Goal: Task Accomplishment & Management: Use online tool/utility

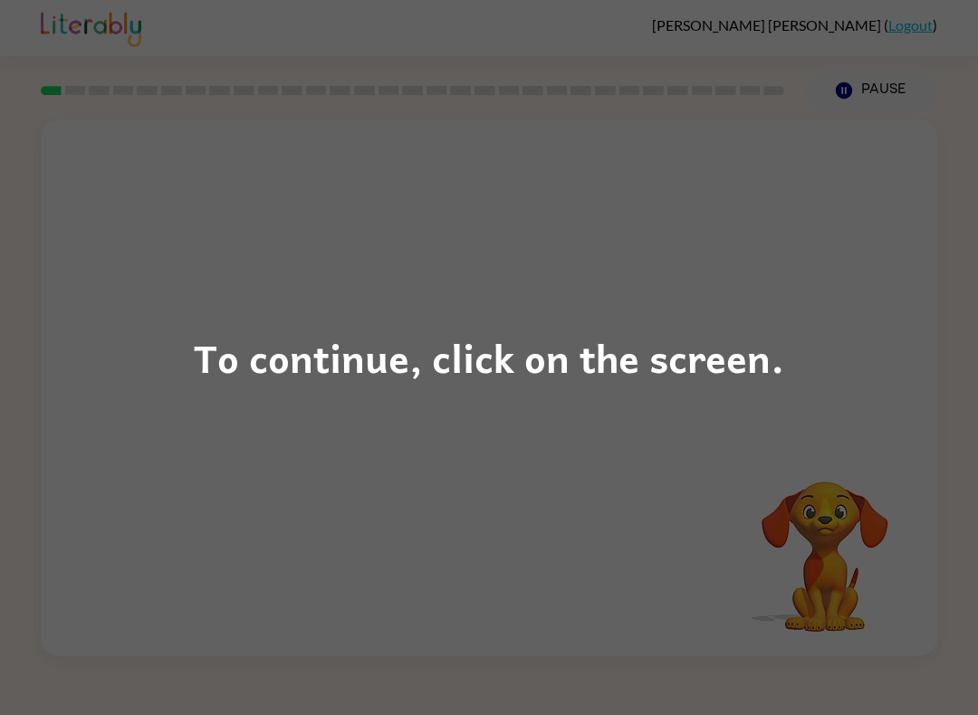
click at [830, 349] on div "To continue, click on the screen." at bounding box center [489, 357] width 978 height 715
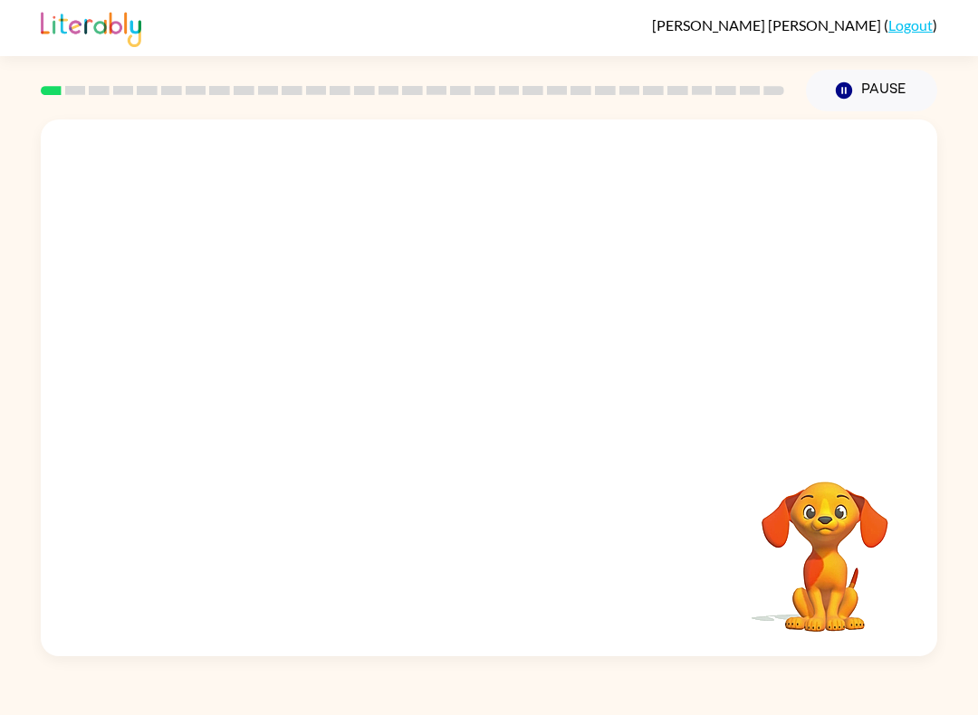
click at [434, 296] on video "Your browser must support playing .mp4 files to use Literably. Please try using…" at bounding box center [489, 281] width 896 height 324
click at [492, 407] on icon "button" at bounding box center [489, 397] width 32 height 32
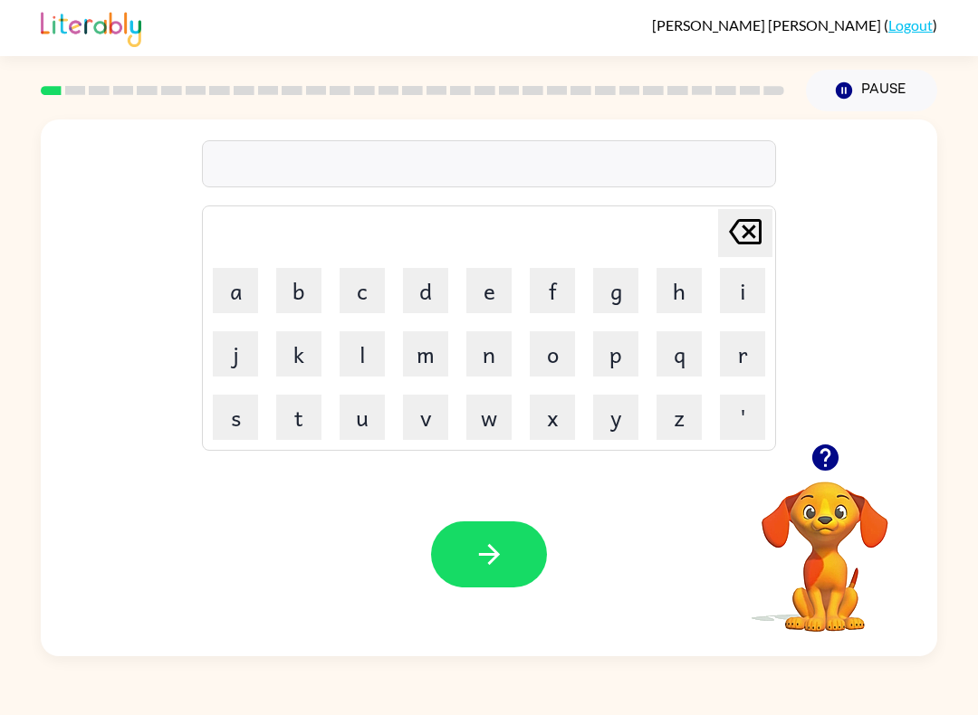
click at [427, 282] on button "d" at bounding box center [425, 290] width 45 height 45
click at [721, 354] on button "r" at bounding box center [742, 353] width 45 height 45
click at [752, 229] on icon at bounding box center [745, 231] width 33 height 25
click at [547, 360] on button "o" at bounding box center [552, 353] width 45 height 45
click at [611, 285] on button "g" at bounding box center [615, 290] width 45 height 45
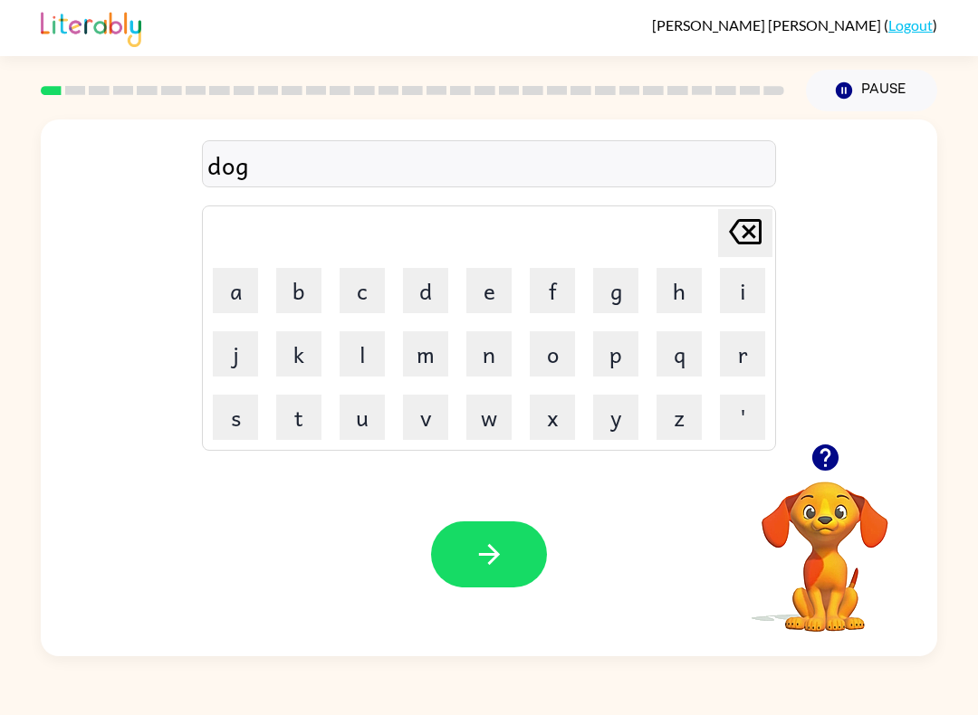
click at [484, 580] on button "button" at bounding box center [489, 554] width 116 height 66
click at [737, 358] on button "r" at bounding box center [742, 353] width 45 height 45
click at [557, 355] on button "o" at bounding box center [552, 353] width 45 height 45
click at [375, 427] on button "u" at bounding box center [361, 417] width 45 height 45
click at [494, 354] on button "n" at bounding box center [488, 353] width 45 height 45
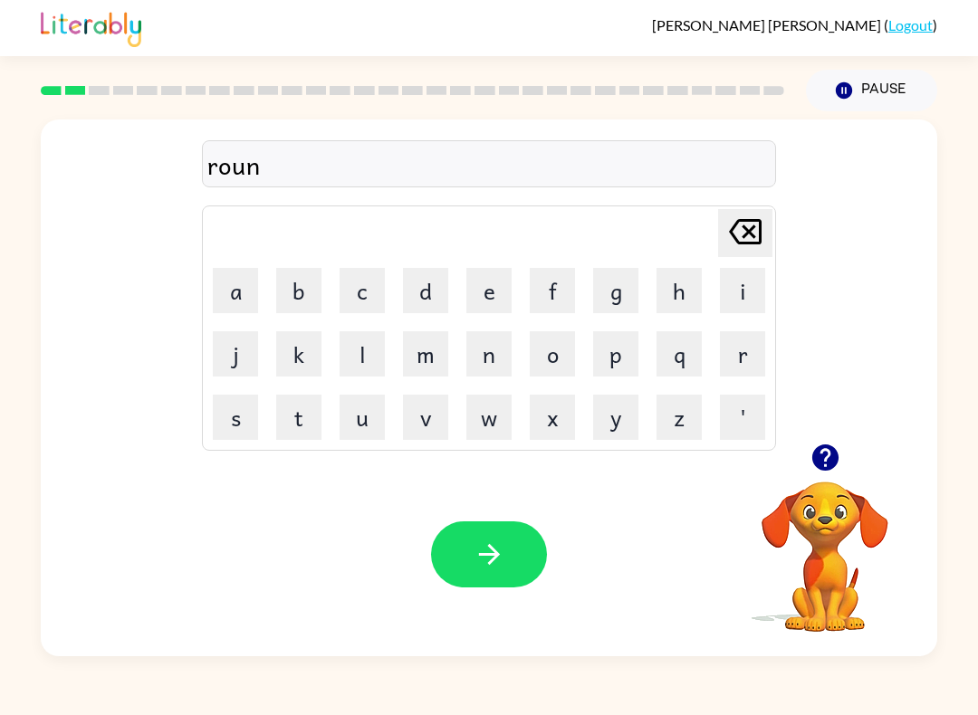
click at [427, 291] on button "d" at bounding box center [425, 290] width 45 height 45
click at [492, 561] on icon "button" at bounding box center [488, 554] width 21 height 21
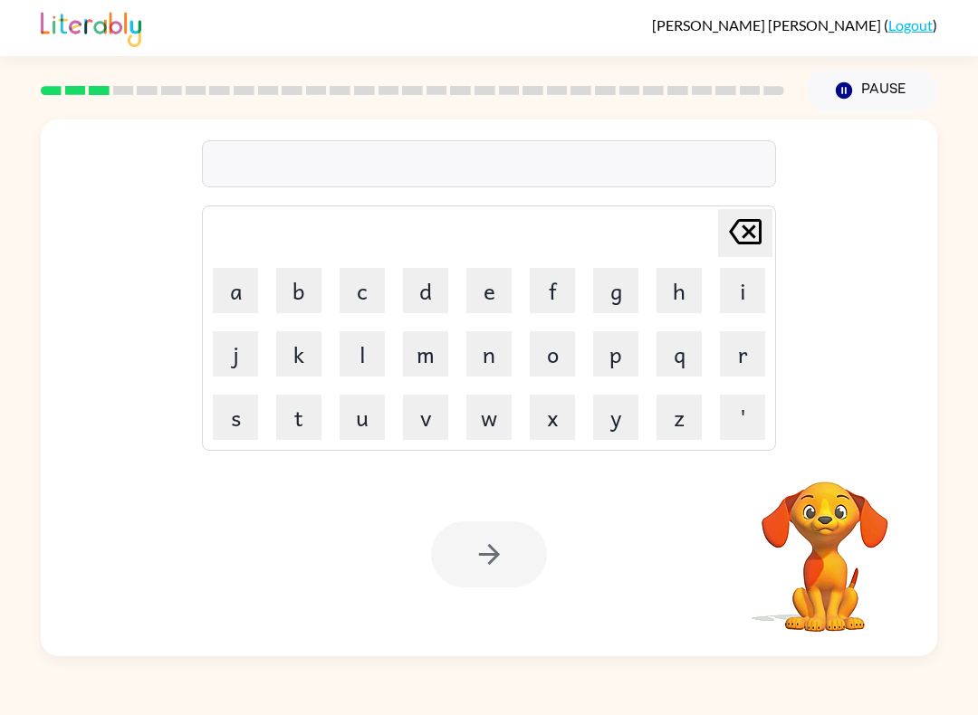
click at [817, 520] on video "Your browser must support playing .mp4 files to use Literably. Please try using…" at bounding box center [824, 544] width 181 height 181
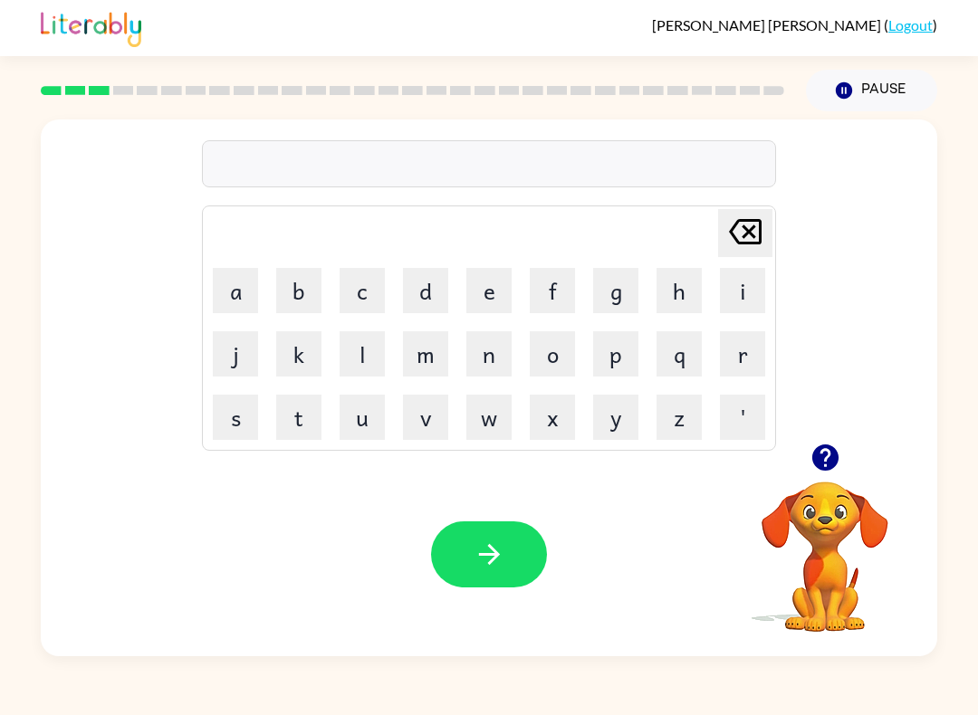
click at [831, 515] on video "Your browser must support playing .mp4 files to use Literably. Please try using…" at bounding box center [824, 544] width 181 height 181
click at [819, 481] on button "button" at bounding box center [825, 457] width 46 height 46
click at [423, 365] on button "m" at bounding box center [425, 353] width 45 height 45
click at [215, 280] on button "a" at bounding box center [235, 290] width 45 height 45
click at [242, 408] on button "s" at bounding box center [235, 417] width 45 height 45
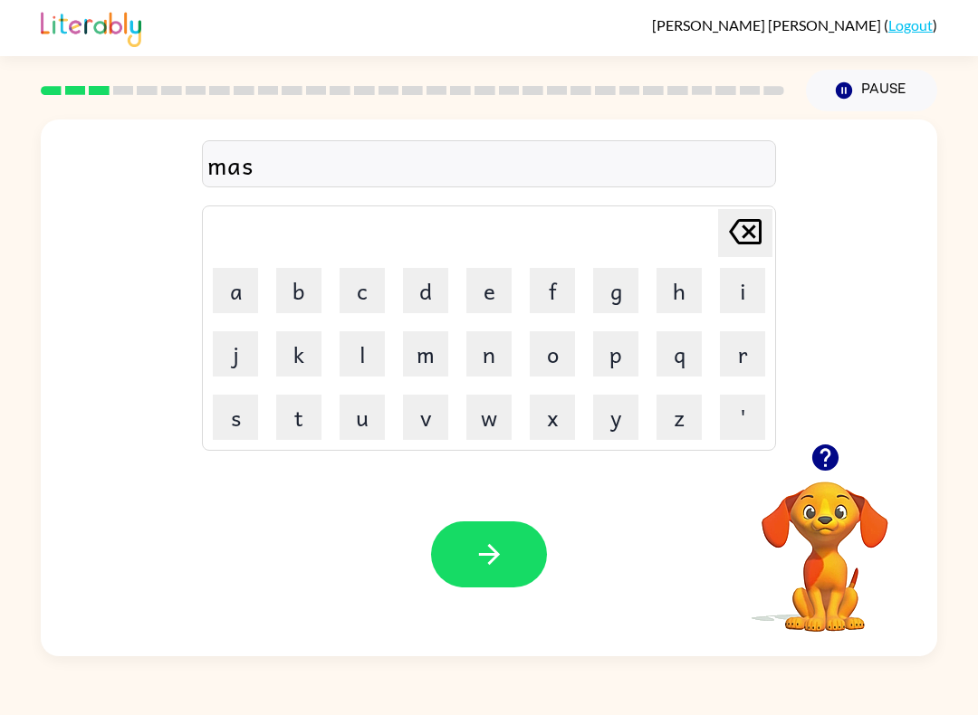
click at [671, 301] on button "h" at bounding box center [678, 290] width 45 height 45
click at [734, 302] on button "i" at bounding box center [742, 290] width 45 height 45
click at [492, 357] on button "n" at bounding box center [488, 353] width 45 height 45
click at [491, 291] on button "e" at bounding box center [488, 290] width 45 height 45
click at [473, 567] on icon "button" at bounding box center [489, 555] width 32 height 32
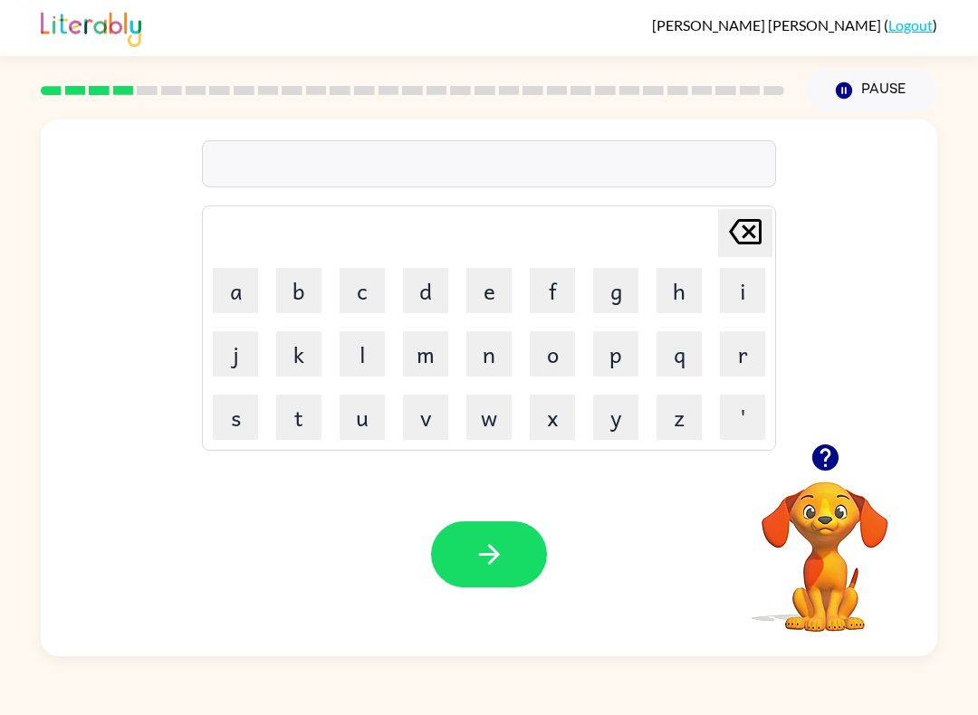
click at [833, 539] on video "Your browser must support playing .mp4 files to use Literably. Please try using…" at bounding box center [824, 544] width 181 height 181
click at [790, 479] on div at bounding box center [824, 457] width 181 height 46
click at [830, 516] on video "Your browser must support playing .mp4 files to use Literably. Please try using…" at bounding box center [824, 544] width 181 height 181
click at [836, 520] on video "Your browser must support playing .mp4 files to use Literably. Please try using…" at bounding box center [824, 544] width 181 height 181
click at [837, 446] on icon "button" at bounding box center [825, 458] width 32 height 32
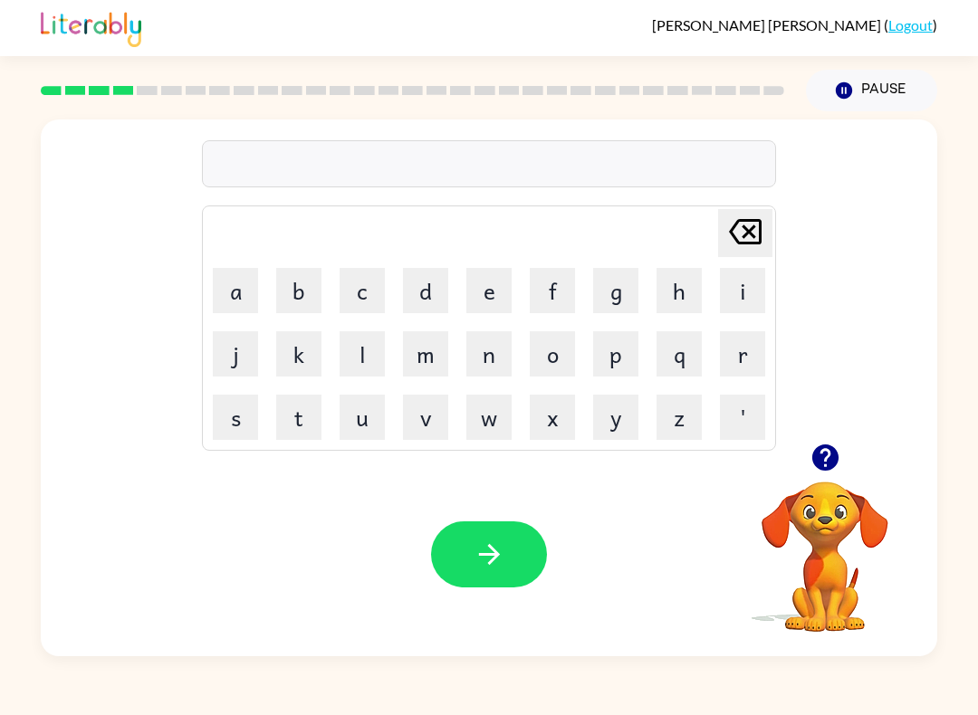
click at [316, 433] on button "t" at bounding box center [298, 417] width 45 height 45
click at [748, 361] on button "r" at bounding box center [742, 353] width 45 height 45
click at [234, 278] on button "a" at bounding box center [235, 290] width 45 height 45
click at [730, 291] on button "i" at bounding box center [742, 290] width 45 height 45
click at [502, 355] on button "n" at bounding box center [488, 353] width 45 height 45
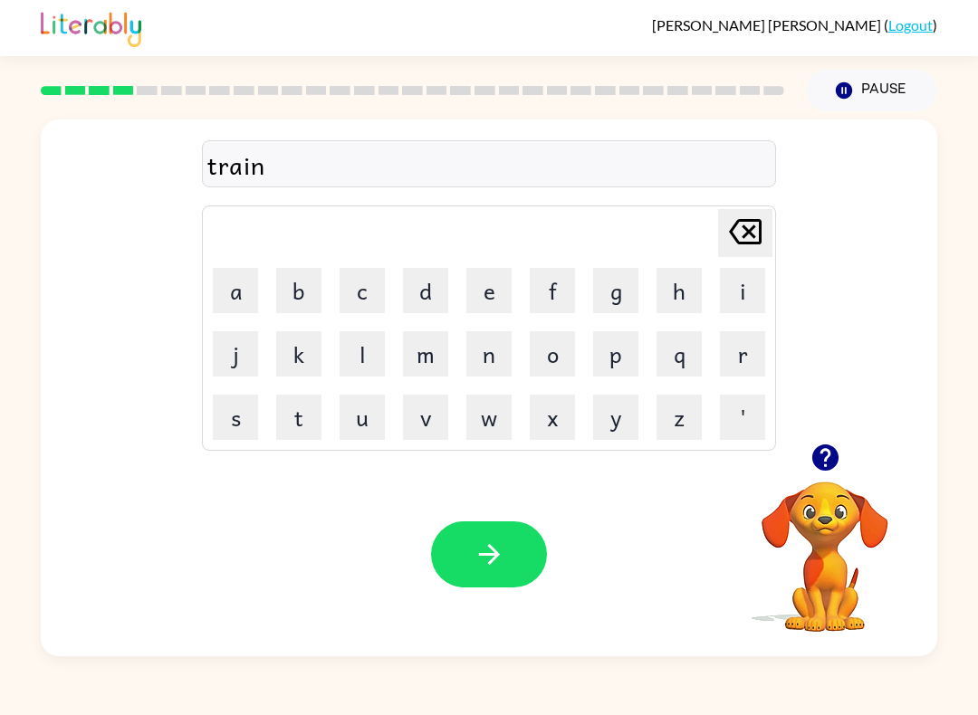
click at [488, 587] on button "button" at bounding box center [489, 554] width 116 height 66
click at [836, 537] on video "Your browser must support playing .mp4 files to use Literably. Please try using…" at bounding box center [824, 544] width 181 height 181
click at [836, 497] on video "Your browser must support playing .mp4 files to use Literably. Please try using…" at bounding box center [824, 544] width 181 height 181
click at [815, 525] on video "Your browser must support playing .mp4 files to use Literably. Please try using…" at bounding box center [824, 544] width 181 height 181
click at [818, 465] on icon "button" at bounding box center [824, 457] width 26 height 26
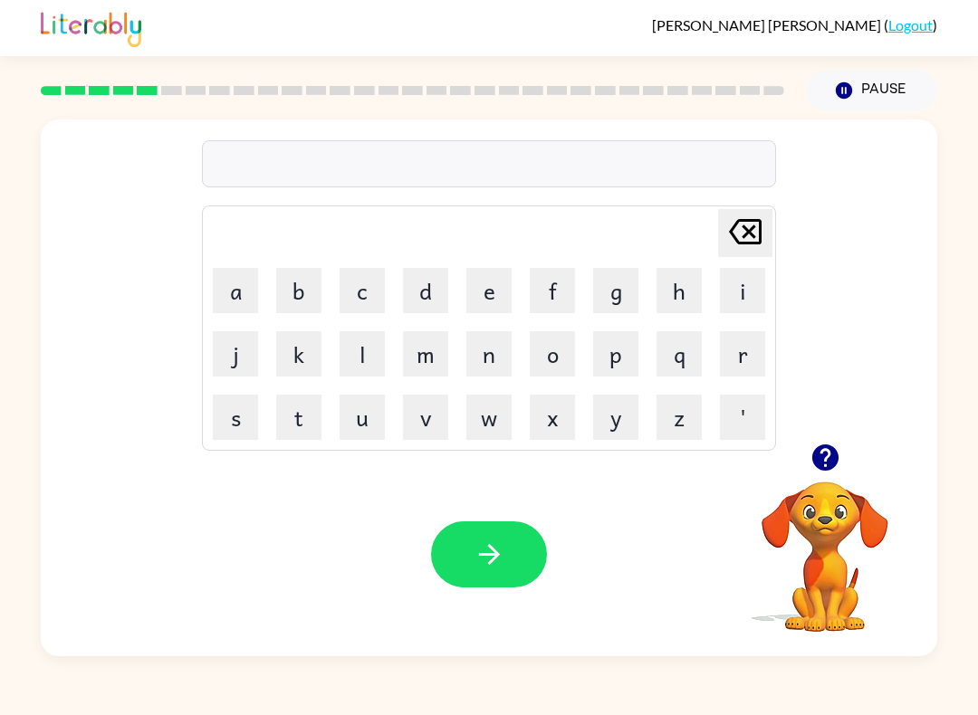
click at [856, 520] on video "Your browser must support playing .mp4 files to use Literably. Please try using…" at bounding box center [824, 544] width 181 height 181
click at [835, 504] on video "Your browser must support playing .mp4 files to use Literably. Please try using…" at bounding box center [824, 544] width 181 height 181
click at [809, 460] on icon "button" at bounding box center [825, 458] width 32 height 32
click at [945, 421] on div "[PERSON_NAME] last character input a b c d e f g h i j k l m n o p q r s t u v …" at bounding box center [489, 383] width 978 height 545
click at [483, 279] on button "e" at bounding box center [488, 290] width 45 height 45
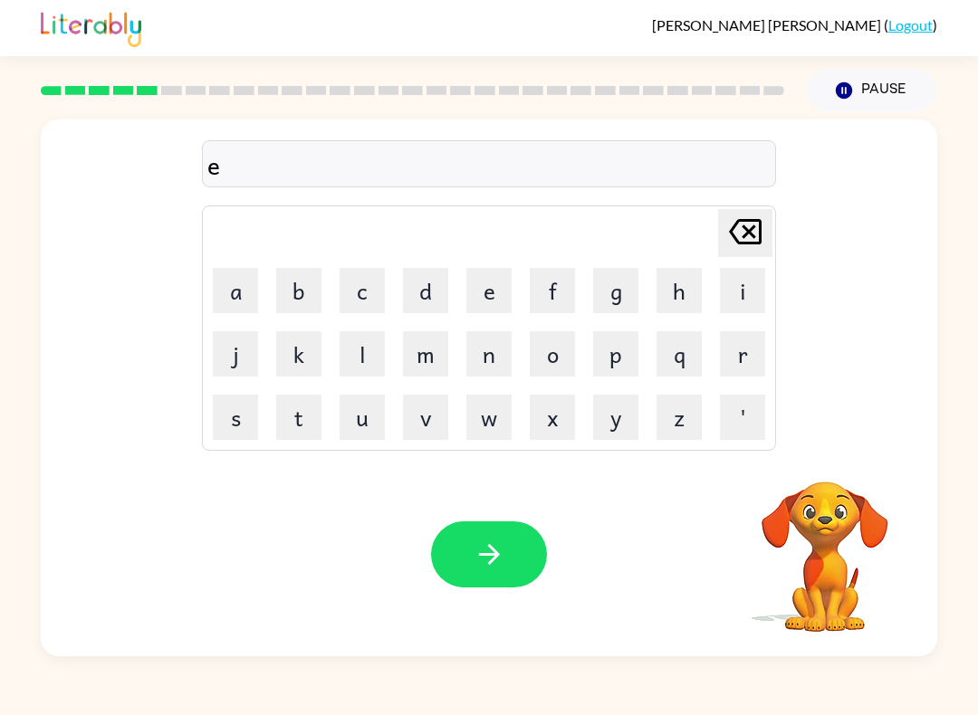
click at [736, 228] on icon "[PERSON_NAME] last character input" at bounding box center [744, 231] width 43 height 43
click at [477, 299] on button "e" at bounding box center [488, 290] width 45 height 45
click at [551, 300] on button "f" at bounding box center [552, 290] width 45 height 45
click at [476, 288] on button "e" at bounding box center [488, 290] width 45 height 45
click at [486, 358] on button "n" at bounding box center [488, 353] width 45 height 45
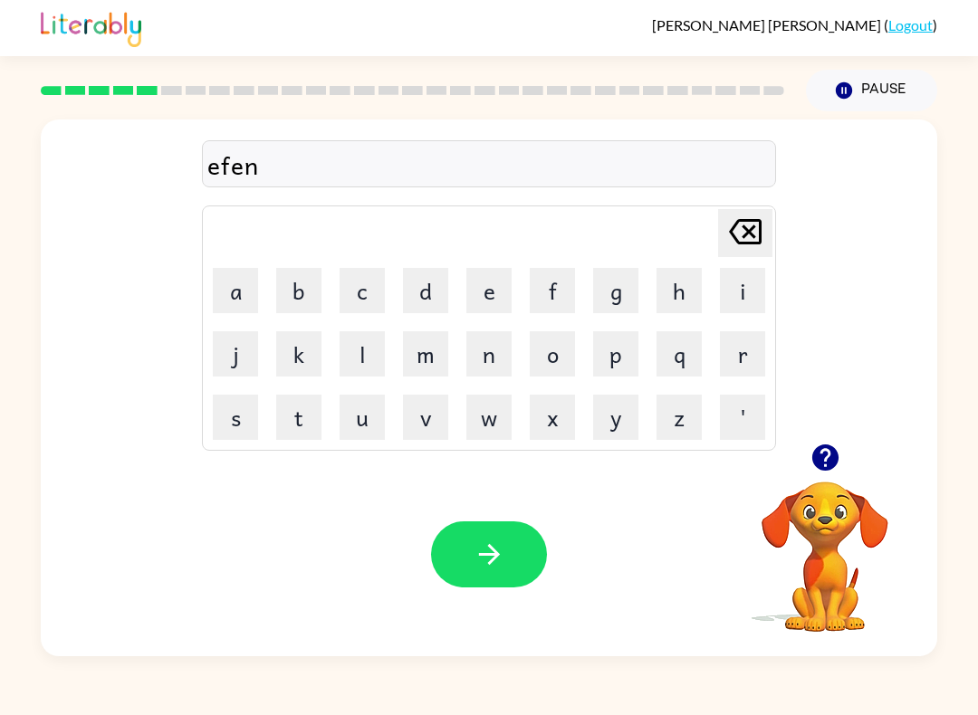
click at [744, 222] on icon at bounding box center [745, 231] width 33 height 25
click at [744, 221] on icon at bounding box center [745, 231] width 33 height 25
click at [748, 242] on icon "[PERSON_NAME] last character input" at bounding box center [744, 231] width 43 height 43
click at [748, 241] on icon "[PERSON_NAME] last character input" at bounding box center [744, 231] width 43 height 43
click at [430, 294] on button "d" at bounding box center [425, 290] width 45 height 45
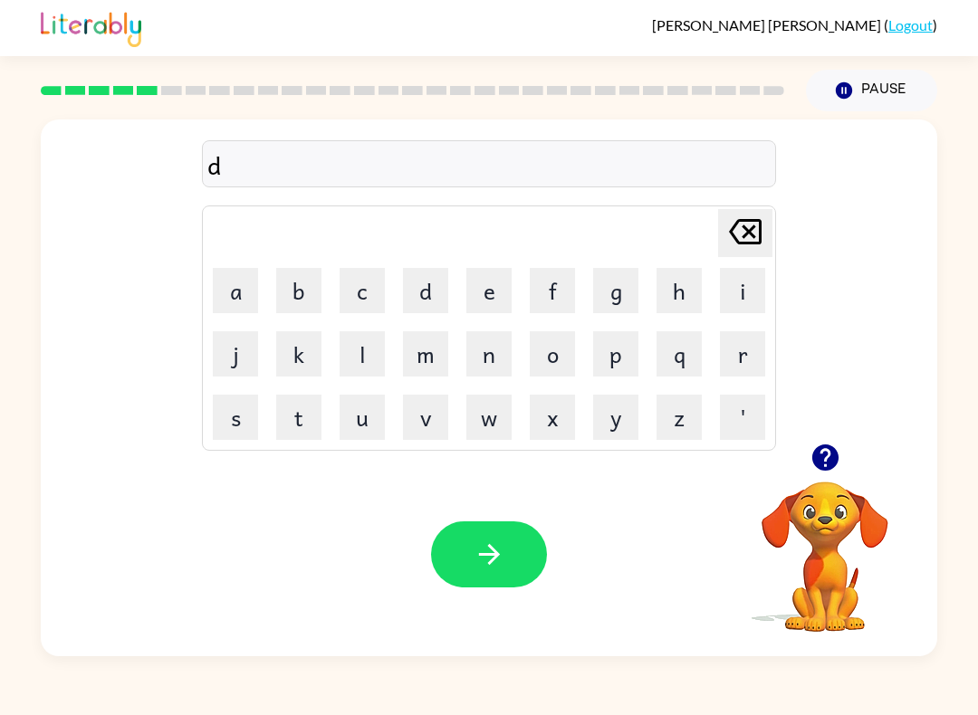
click at [485, 294] on button "e" at bounding box center [488, 290] width 45 height 45
click at [545, 291] on button "f" at bounding box center [552, 290] width 45 height 45
click at [493, 292] on button "e" at bounding box center [488, 290] width 45 height 45
click at [492, 359] on button "n" at bounding box center [488, 353] width 45 height 45
click at [250, 418] on button "s" at bounding box center [235, 417] width 45 height 45
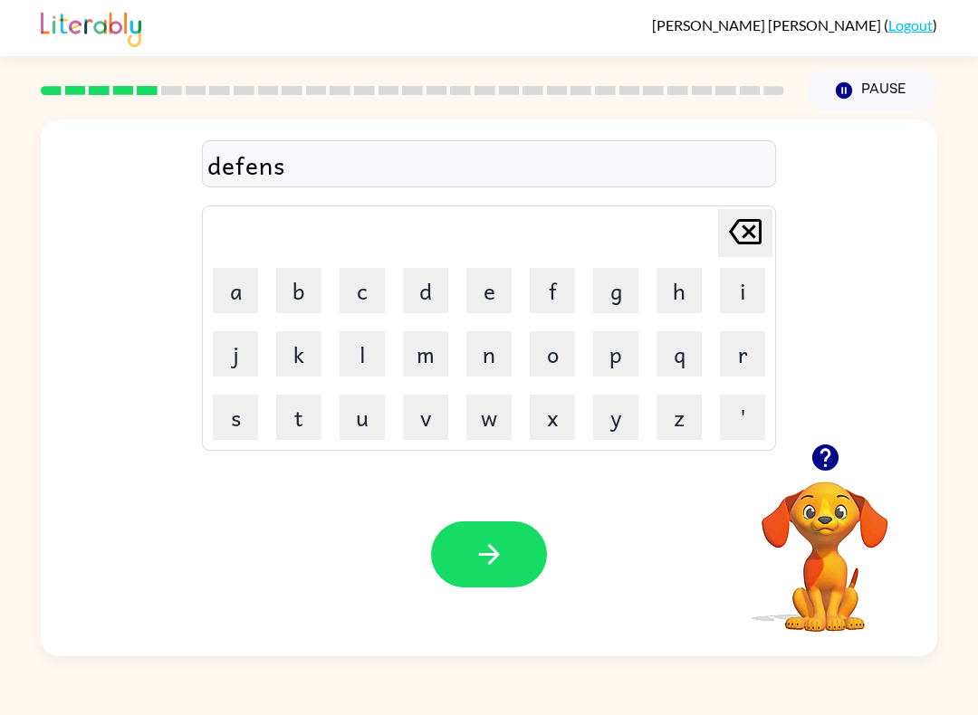
click at [738, 290] on button "i" at bounding box center [742, 290] width 45 height 45
click at [430, 418] on button "v" at bounding box center [425, 417] width 45 height 45
click at [492, 289] on button "e" at bounding box center [488, 290] width 45 height 45
click at [511, 548] on button "button" at bounding box center [489, 554] width 116 height 66
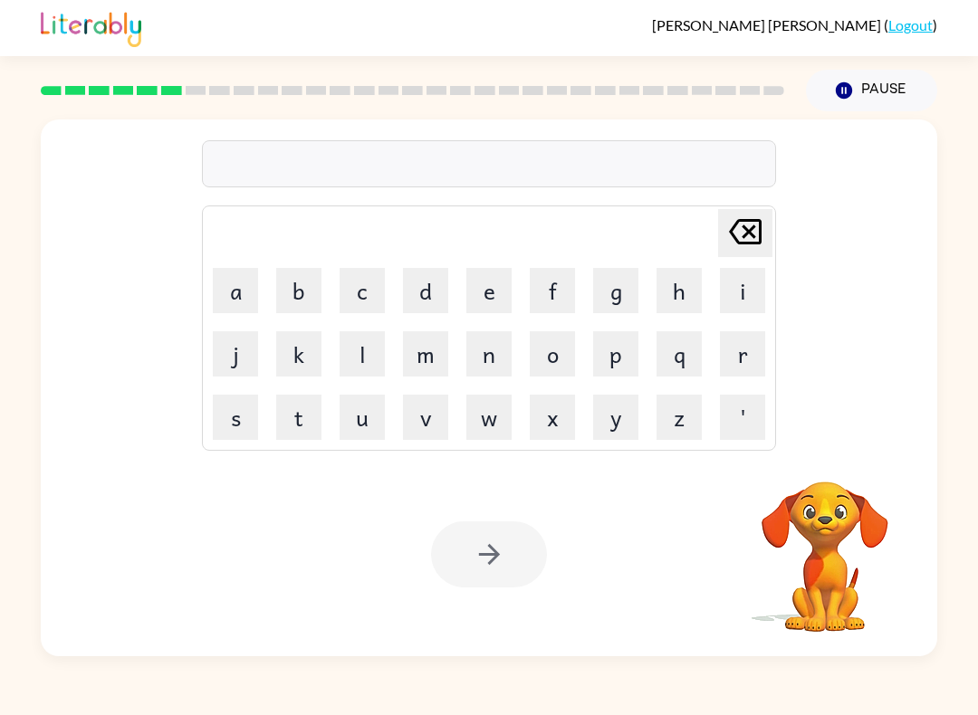
click at [422, 410] on button "v" at bounding box center [425, 417] width 45 height 45
click at [233, 281] on button "a" at bounding box center [235, 290] width 45 height 45
click at [376, 288] on button "c" at bounding box center [361, 290] width 45 height 45
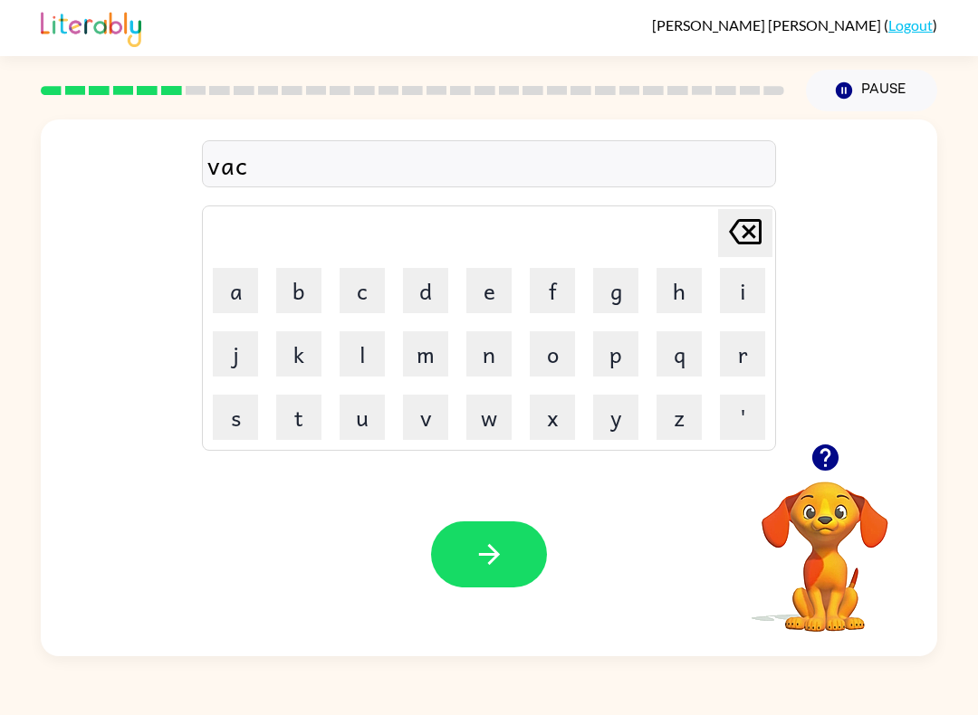
click at [253, 292] on button "a" at bounding box center [235, 290] width 45 height 45
click at [302, 434] on button "t" at bounding box center [298, 417] width 45 height 45
click at [749, 288] on button "i" at bounding box center [742, 290] width 45 height 45
click at [571, 344] on button "o" at bounding box center [552, 353] width 45 height 45
click at [498, 353] on button "n" at bounding box center [488, 353] width 45 height 45
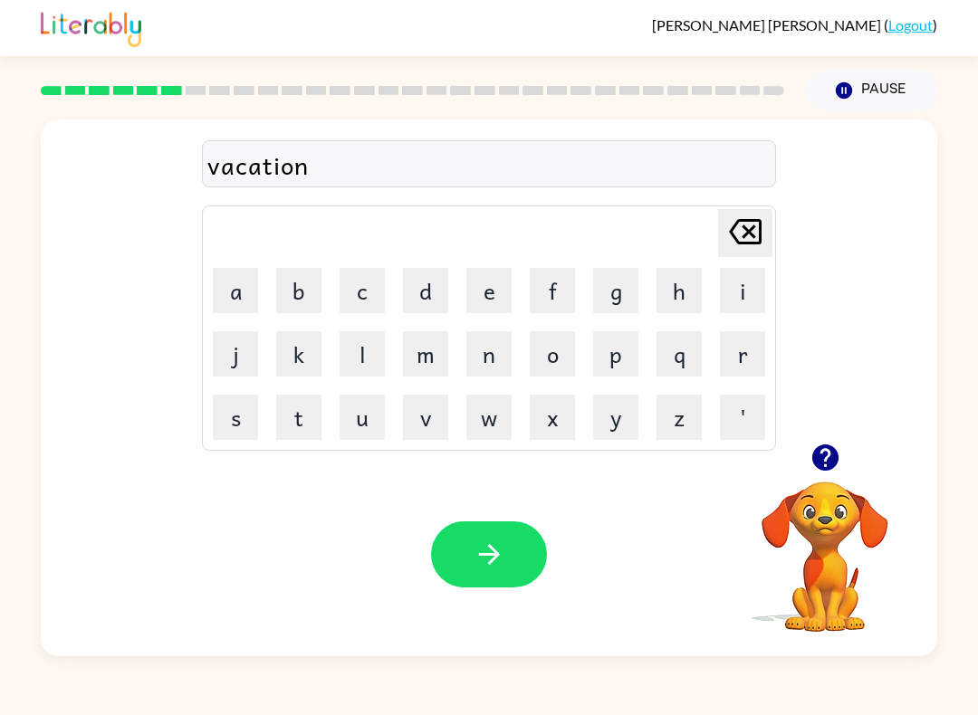
click at [523, 554] on button "button" at bounding box center [489, 554] width 116 height 66
click at [621, 359] on button "p" at bounding box center [615, 353] width 45 height 45
click at [367, 411] on button "u" at bounding box center [361, 417] width 45 height 45
click at [424, 286] on button "d" at bounding box center [425, 290] width 45 height 45
click at [367, 352] on button "l" at bounding box center [361, 353] width 45 height 45
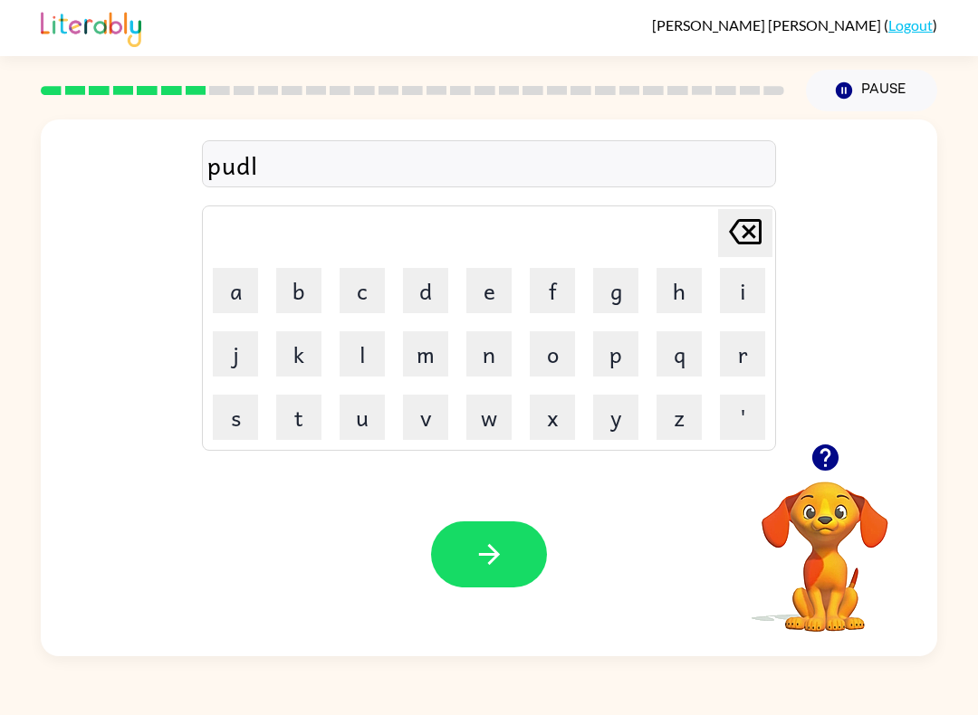
click at [492, 283] on button "e" at bounding box center [488, 290] width 45 height 45
click at [744, 233] on icon "[PERSON_NAME] last character input" at bounding box center [744, 231] width 43 height 43
click at [368, 357] on button "l" at bounding box center [361, 353] width 45 height 45
click at [487, 292] on button "e" at bounding box center [488, 290] width 45 height 45
click at [757, 237] on icon "[PERSON_NAME] last character input" at bounding box center [744, 231] width 43 height 43
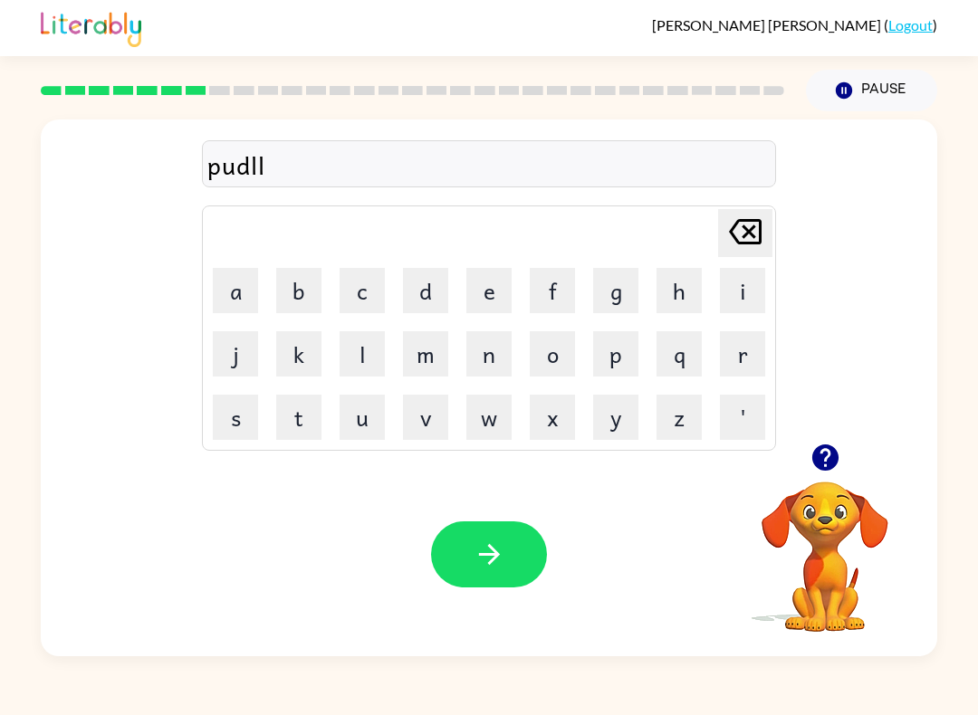
click at [736, 235] on icon "[PERSON_NAME] last character input" at bounding box center [744, 231] width 43 height 43
click at [738, 238] on icon "[PERSON_NAME] last character input" at bounding box center [744, 231] width 43 height 43
click at [427, 285] on button "d" at bounding box center [425, 290] width 45 height 45
click at [376, 350] on button "l" at bounding box center [361, 353] width 45 height 45
click at [483, 312] on button "e" at bounding box center [488, 290] width 45 height 45
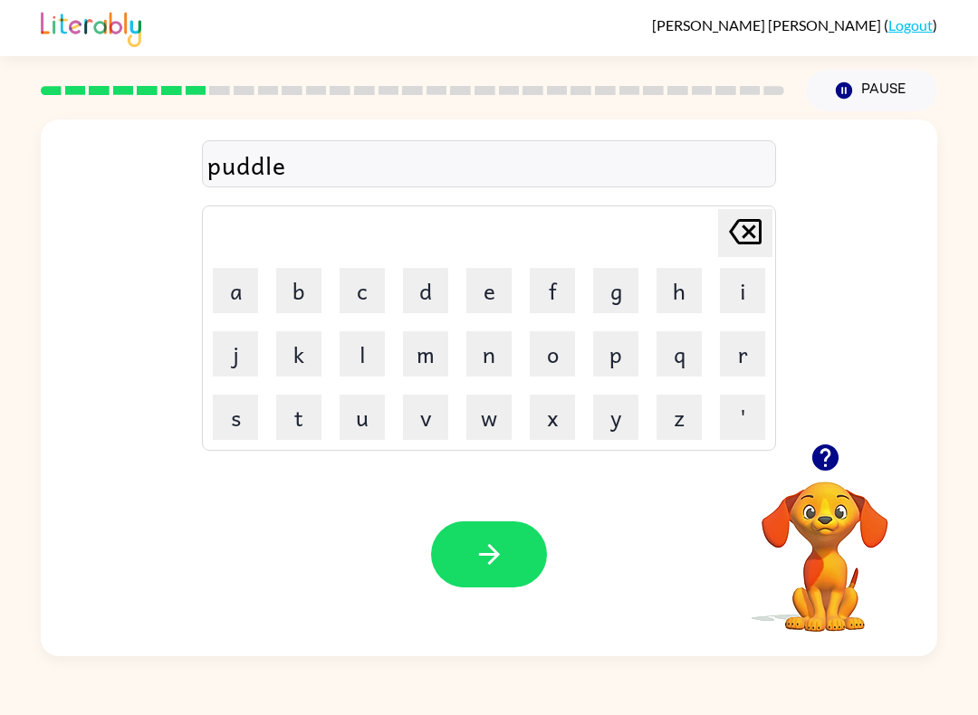
click at [505, 557] on button "button" at bounding box center [489, 554] width 116 height 66
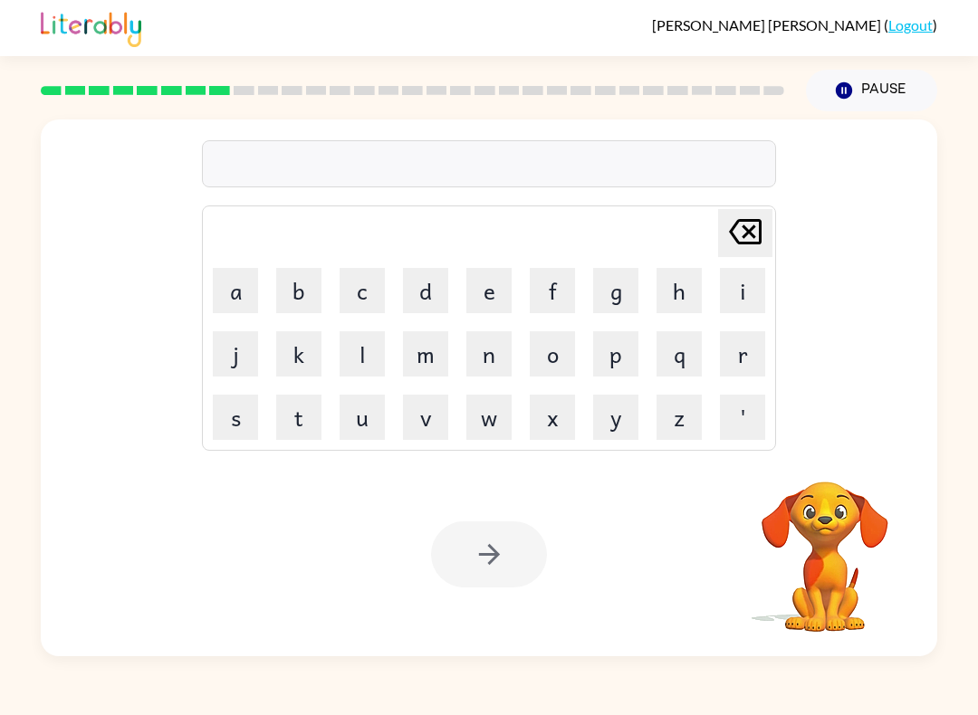
click at [434, 352] on button "m" at bounding box center [425, 353] width 45 height 45
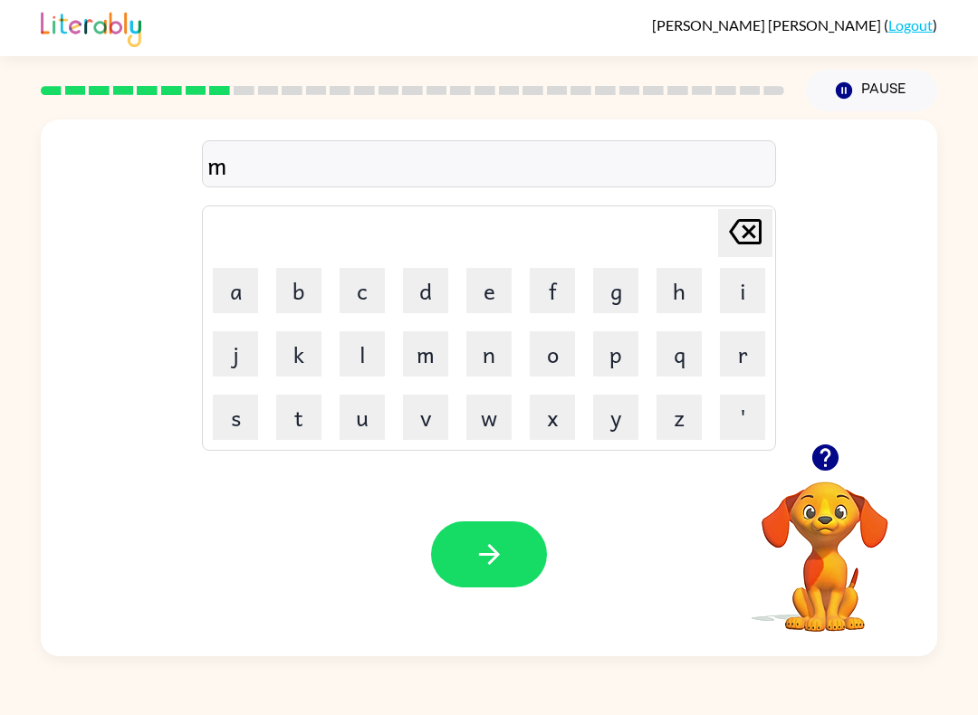
click at [748, 290] on button "i" at bounding box center [742, 290] width 45 height 45
click at [753, 350] on button "r" at bounding box center [742, 353] width 45 height 45
click at [247, 284] on button "a" at bounding box center [235, 290] width 45 height 45
click at [369, 292] on button "c" at bounding box center [361, 290] width 45 height 45
click at [373, 358] on button "l" at bounding box center [361, 353] width 45 height 45
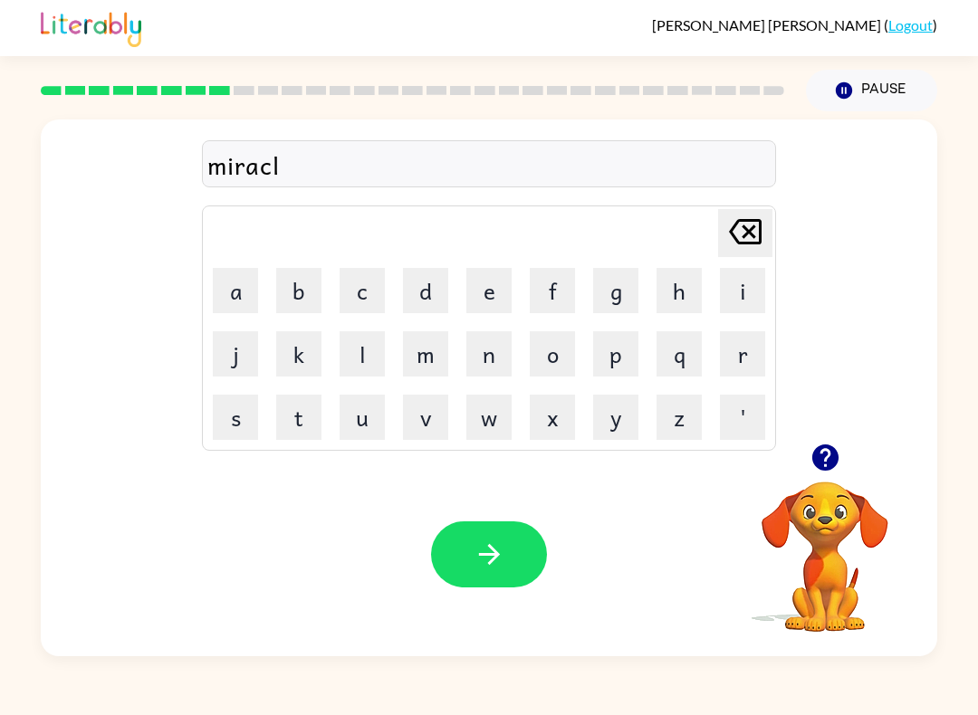
click at [495, 292] on button "e" at bounding box center [488, 290] width 45 height 45
click at [502, 559] on icon "button" at bounding box center [489, 555] width 32 height 32
click at [829, 454] on icon "button" at bounding box center [825, 458] width 32 height 32
click at [434, 360] on button "m" at bounding box center [425, 353] width 45 height 45
click at [740, 294] on button "i" at bounding box center [742, 290] width 45 height 45
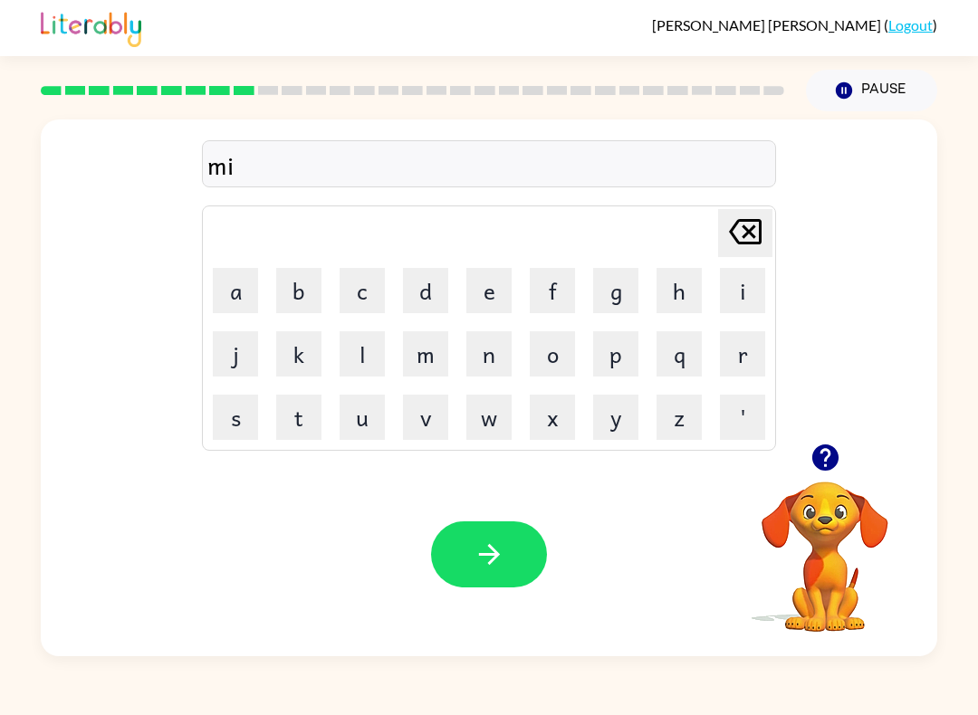
click at [419, 282] on button "d" at bounding box center [425, 290] width 45 height 45
click at [430, 354] on button "m" at bounding box center [425, 353] width 45 height 45
click at [559, 353] on button "o" at bounding box center [552, 353] width 45 height 45
click at [739, 347] on button "r" at bounding box center [742, 353] width 45 height 45
click at [505, 351] on button "n" at bounding box center [488, 353] width 45 height 45
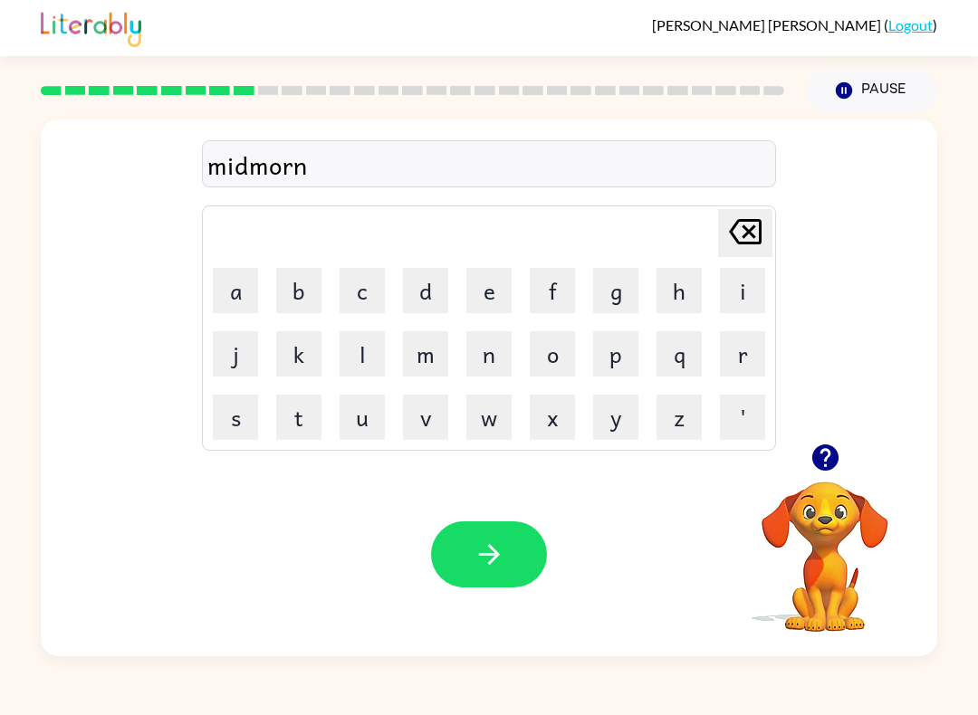
click at [730, 301] on button "i" at bounding box center [742, 290] width 45 height 45
click at [482, 358] on button "n" at bounding box center [488, 353] width 45 height 45
click at [612, 301] on button "g" at bounding box center [615, 290] width 45 height 45
click at [504, 532] on button "button" at bounding box center [489, 554] width 116 height 66
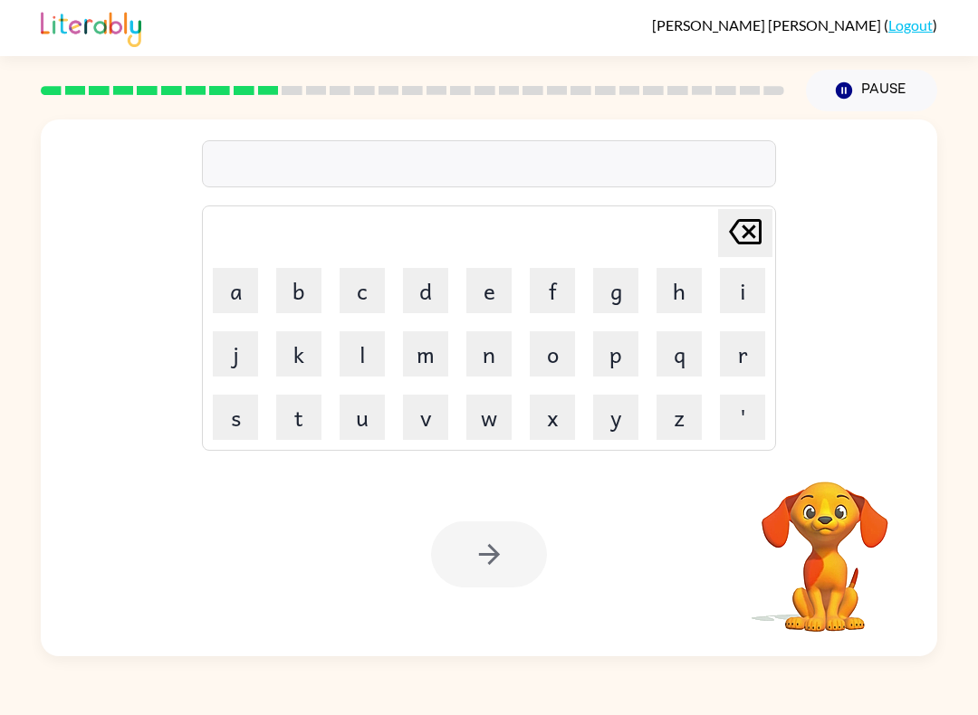
click at [431, 291] on button "d" at bounding box center [425, 290] width 45 height 45
click at [745, 296] on button "i" at bounding box center [742, 290] width 45 height 45
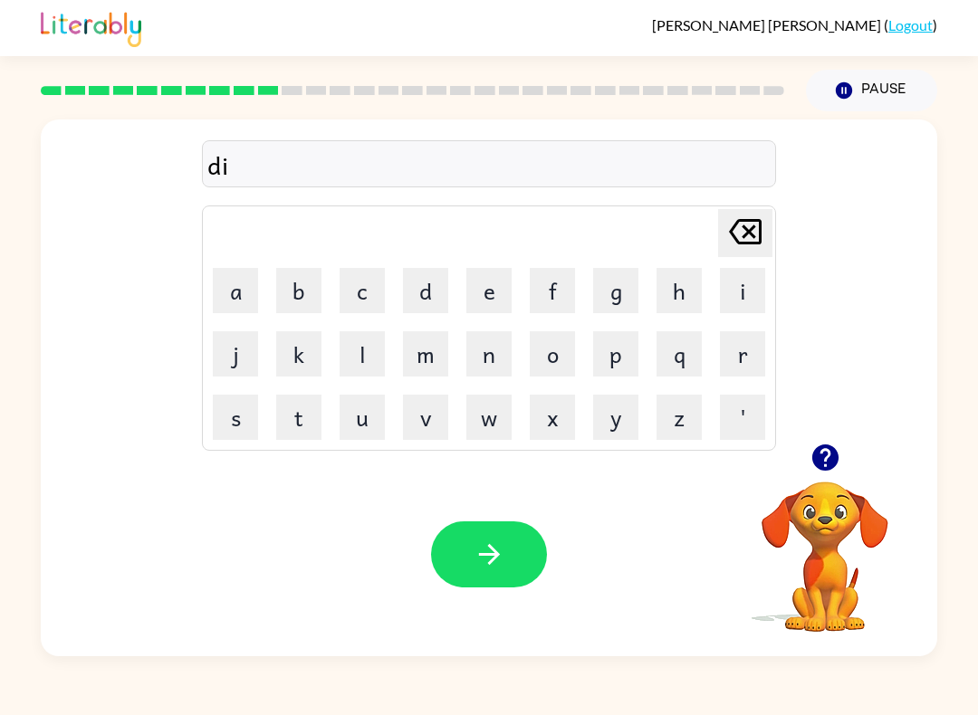
click at [248, 425] on button "s" at bounding box center [235, 417] width 45 height 45
click at [299, 420] on button "t" at bounding box center [298, 417] width 45 height 45
click at [731, 356] on button "r" at bounding box center [742, 353] width 45 height 45
click at [354, 438] on button "u" at bounding box center [361, 417] width 45 height 45
click at [234, 425] on button "s" at bounding box center [235, 417] width 45 height 45
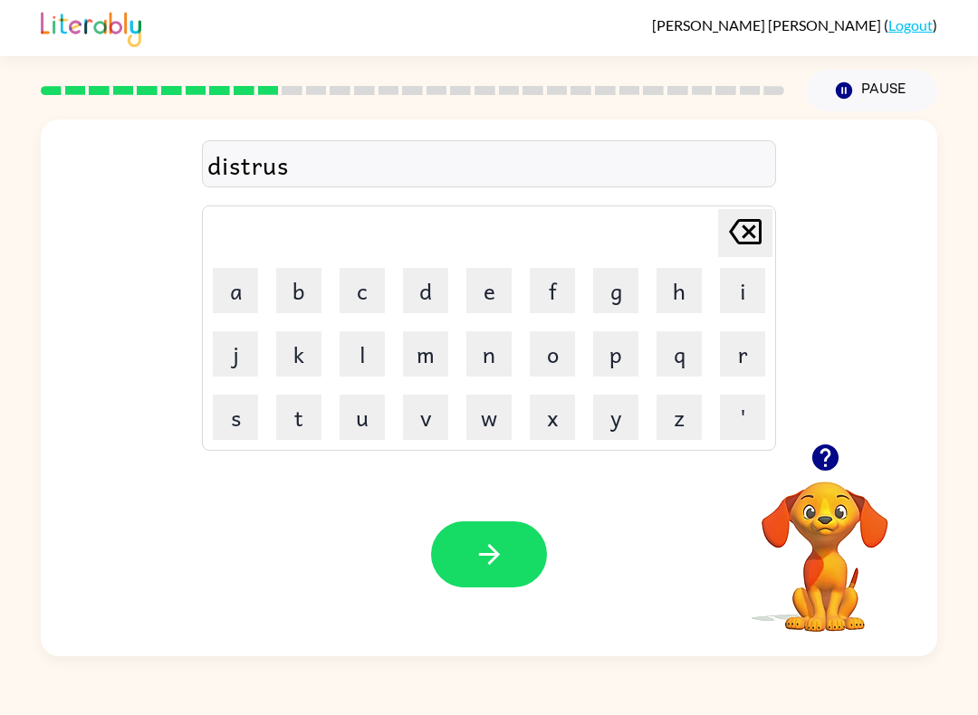
click at [311, 390] on td "t" at bounding box center [299, 418] width 62 height 62
click at [308, 415] on button "t" at bounding box center [298, 417] width 45 height 45
click at [507, 555] on button "button" at bounding box center [489, 554] width 116 height 66
click at [495, 426] on button "w" at bounding box center [488, 417] width 45 height 45
click at [740, 358] on button "r" at bounding box center [742, 353] width 45 height 45
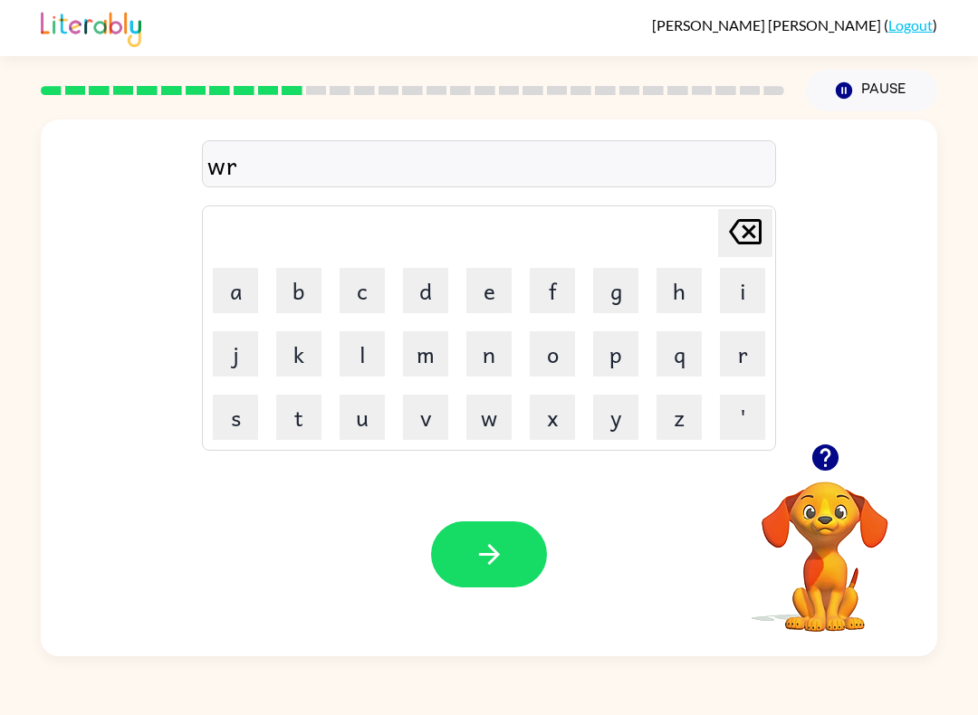
click at [557, 346] on button "o" at bounding box center [552, 353] width 45 height 45
click at [314, 398] on button "t" at bounding box center [298, 417] width 45 height 45
click at [480, 294] on button "e" at bounding box center [488, 290] width 45 height 45
click at [497, 560] on icon "button" at bounding box center [489, 555] width 32 height 32
click at [367, 428] on button "u" at bounding box center [361, 417] width 45 height 45
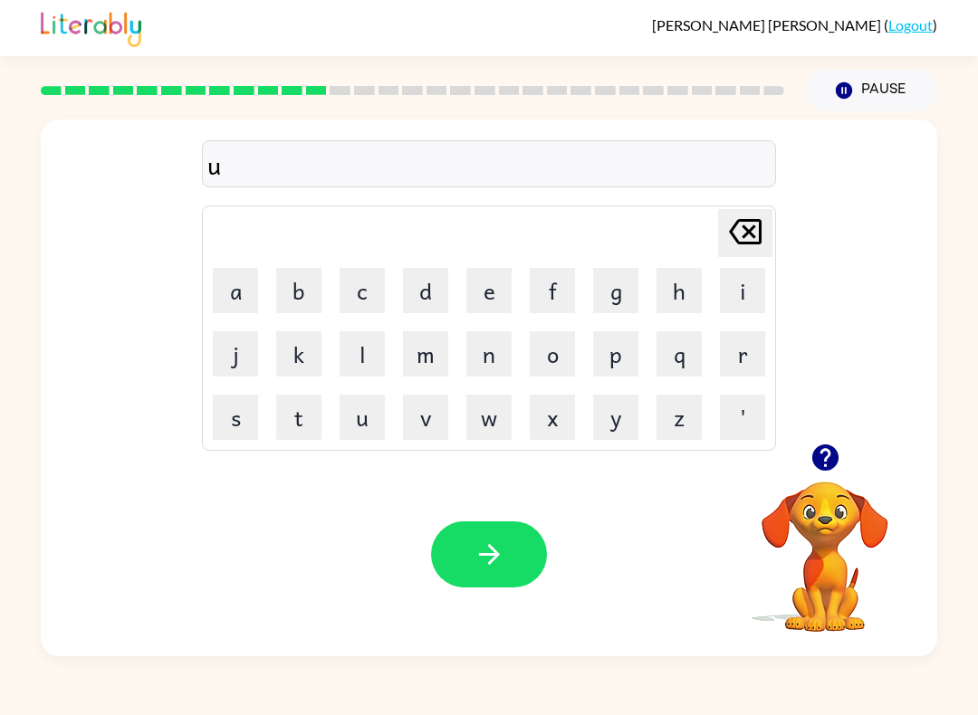
click at [618, 368] on button "p" at bounding box center [615, 353] width 45 height 45
click at [613, 290] on button "g" at bounding box center [615, 290] width 45 height 45
click at [741, 348] on button "r" at bounding box center [742, 353] width 45 height 45
click at [235, 285] on button "a" at bounding box center [235, 290] width 45 height 45
click at [429, 300] on button "d" at bounding box center [425, 290] width 45 height 45
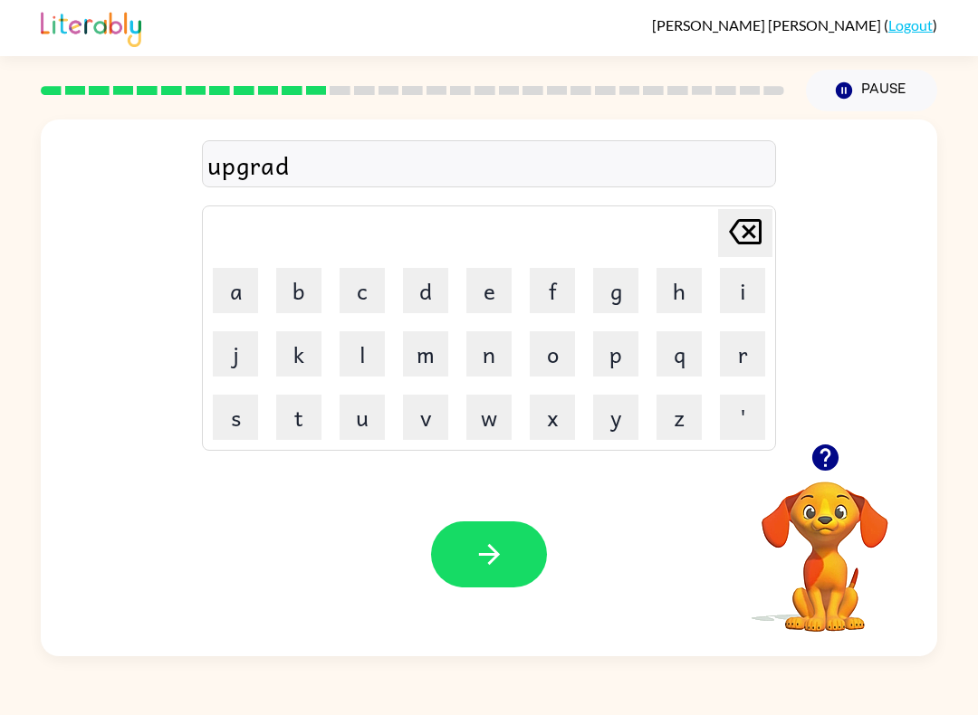
click at [484, 288] on button "e" at bounding box center [488, 290] width 45 height 45
click at [472, 560] on button "button" at bounding box center [489, 554] width 116 height 66
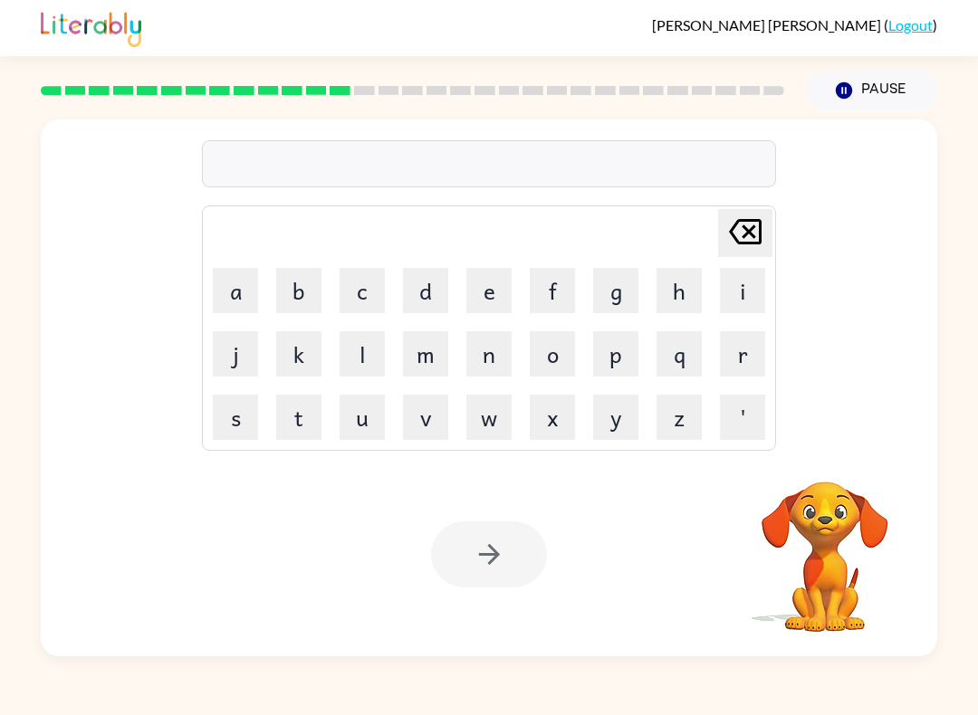
click at [238, 283] on button "a" at bounding box center [235, 290] width 45 height 45
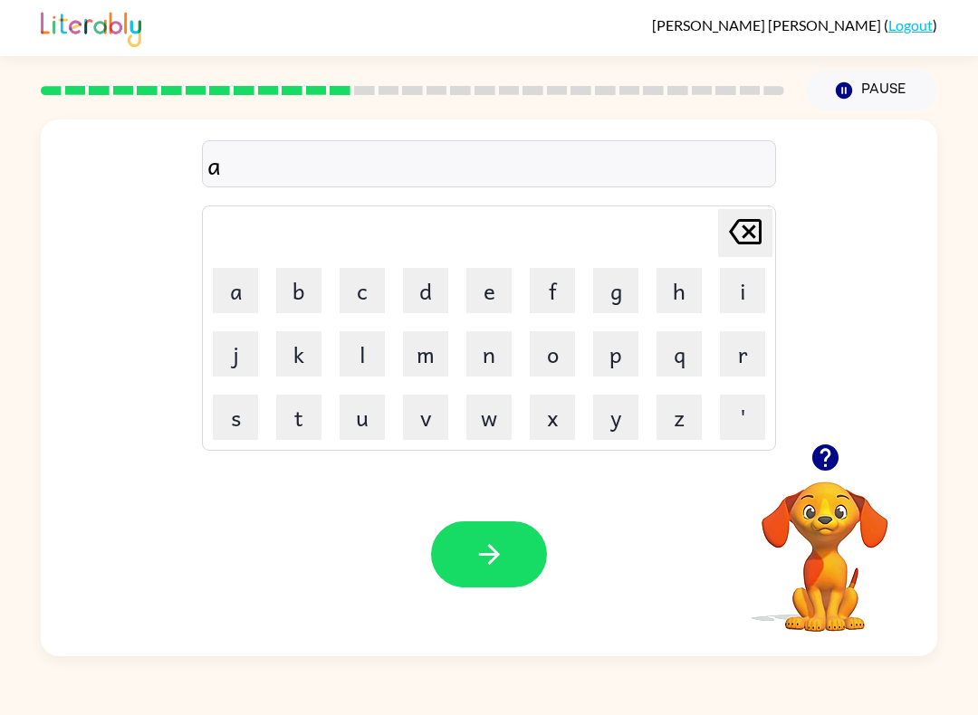
click at [424, 300] on button "d" at bounding box center [425, 290] width 45 height 45
click at [750, 229] on icon "[PERSON_NAME] last character input" at bounding box center [744, 231] width 43 height 43
click at [745, 248] on icon "[PERSON_NAME] last character input" at bounding box center [744, 231] width 43 height 43
click at [436, 362] on button "m" at bounding box center [425, 353] width 45 height 45
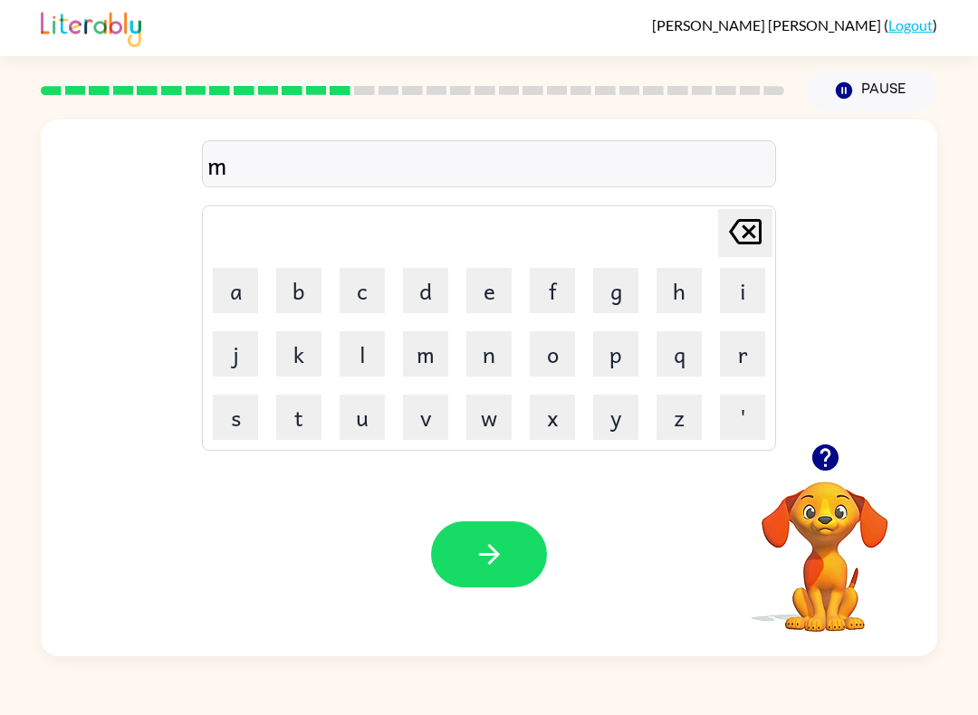
click at [237, 291] on button "a" at bounding box center [235, 290] width 45 height 45
click at [428, 290] on button "d" at bounding box center [425, 290] width 45 height 45
click at [489, 358] on button "n" at bounding box center [488, 353] width 45 height 45
click at [485, 298] on button "e" at bounding box center [488, 290] width 45 height 45
click at [239, 410] on button "s" at bounding box center [235, 417] width 45 height 45
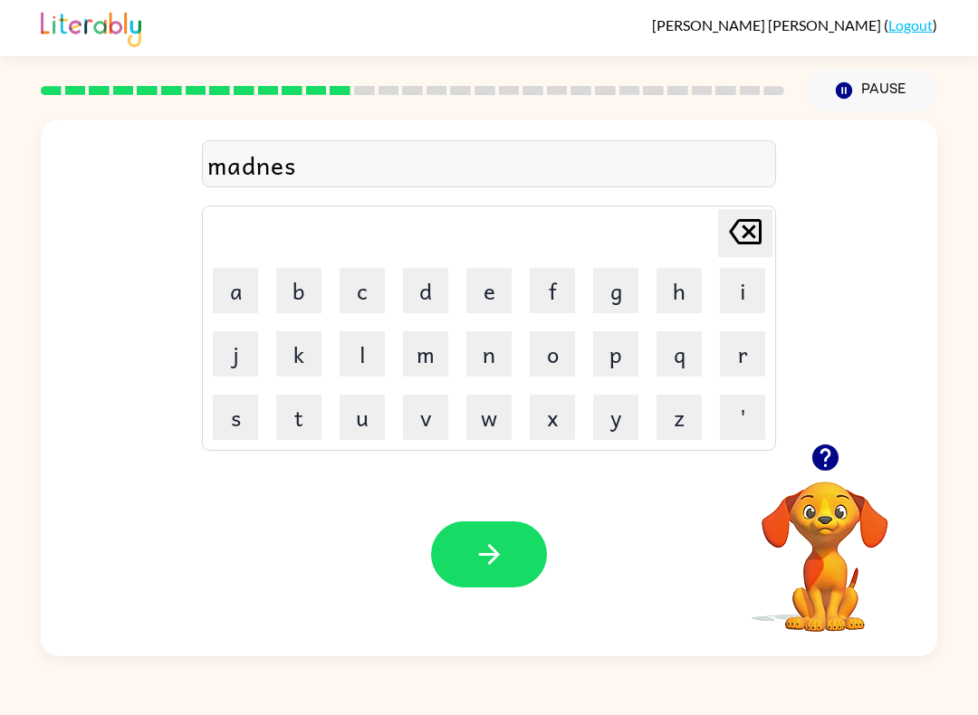
click at [496, 546] on icon "button" at bounding box center [489, 555] width 32 height 32
click at [818, 543] on video "Your browser must support playing .mp4 files to use Literably. Please try using…" at bounding box center [824, 544] width 181 height 181
click at [827, 459] on icon "button" at bounding box center [824, 457] width 26 height 26
click at [305, 289] on button "b" at bounding box center [298, 290] width 45 height 45
click at [747, 235] on icon at bounding box center [745, 231] width 33 height 25
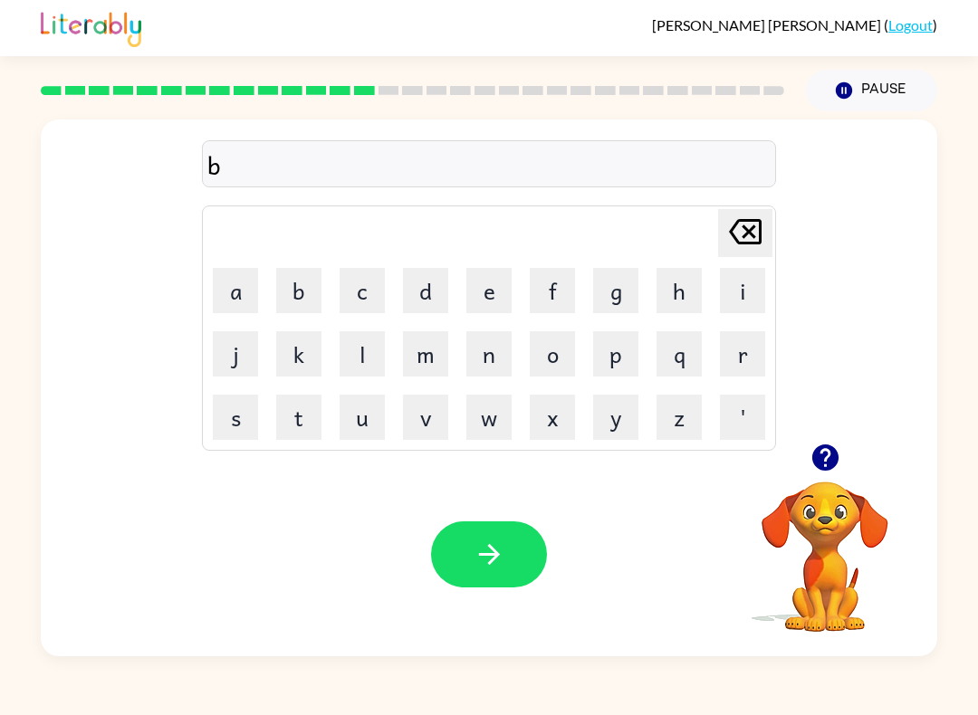
click at [746, 234] on icon at bounding box center [745, 231] width 33 height 25
click at [755, 231] on icon "[PERSON_NAME] last character input" at bounding box center [744, 231] width 43 height 43
click at [754, 231] on icon "[PERSON_NAME] last character input" at bounding box center [744, 231] width 43 height 43
click at [286, 296] on button "b" at bounding box center [298, 290] width 45 height 45
click at [549, 356] on button "o" at bounding box center [552, 353] width 45 height 45
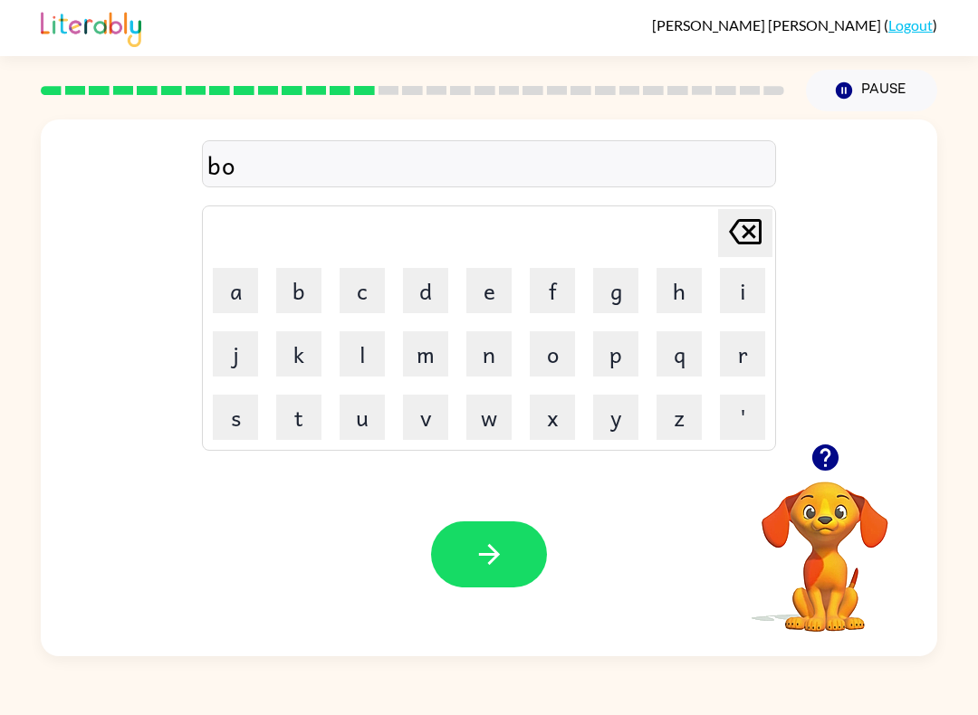
click at [490, 362] on button "n" at bounding box center [488, 353] width 45 height 45
click at [363, 439] on button "u" at bounding box center [361, 417] width 45 height 45
click at [230, 439] on button "s" at bounding box center [235, 417] width 45 height 45
click at [528, 542] on button "button" at bounding box center [489, 554] width 116 height 66
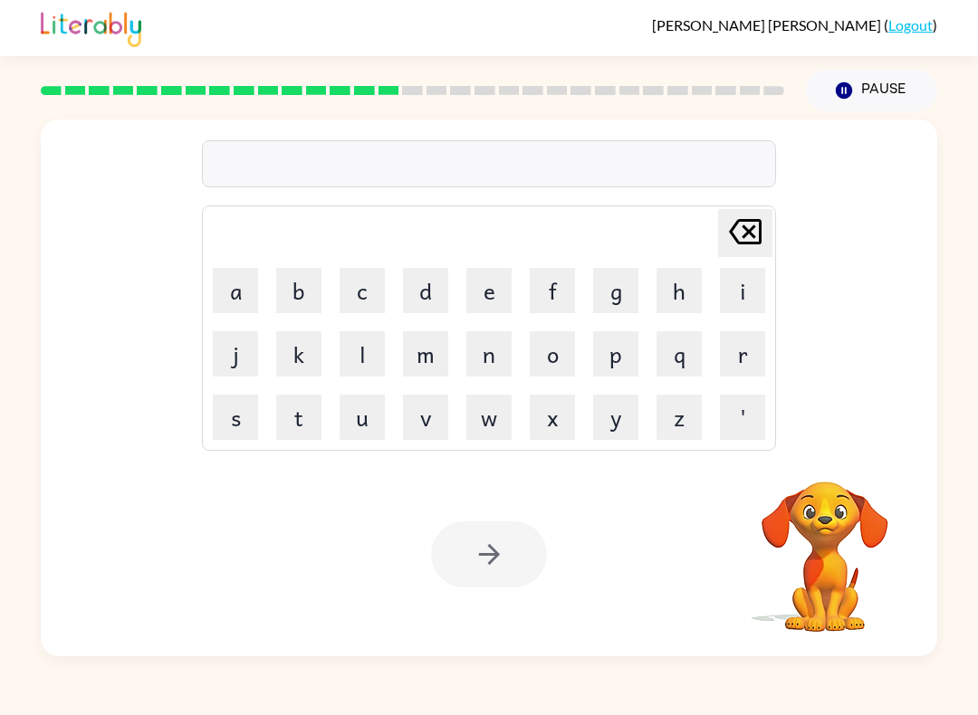
click at [233, 415] on button "s" at bounding box center [235, 417] width 45 height 45
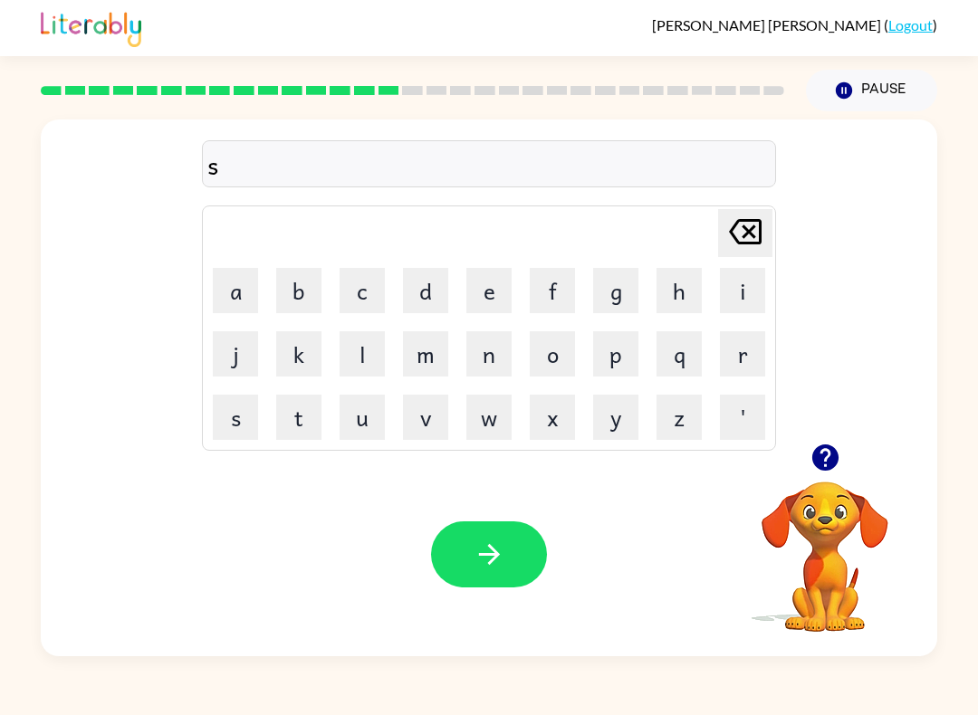
click at [558, 358] on button "o" at bounding box center [552, 353] width 45 height 45
click at [368, 412] on button "u" at bounding box center [361, 417] width 45 height 45
click at [551, 358] on button "o" at bounding box center [552, 353] width 45 height 45
click at [750, 355] on button "r" at bounding box center [742, 353] width 45 height 45
click at [421, 356] on button "m" at bounding box center [425, 353] width 45 height 45
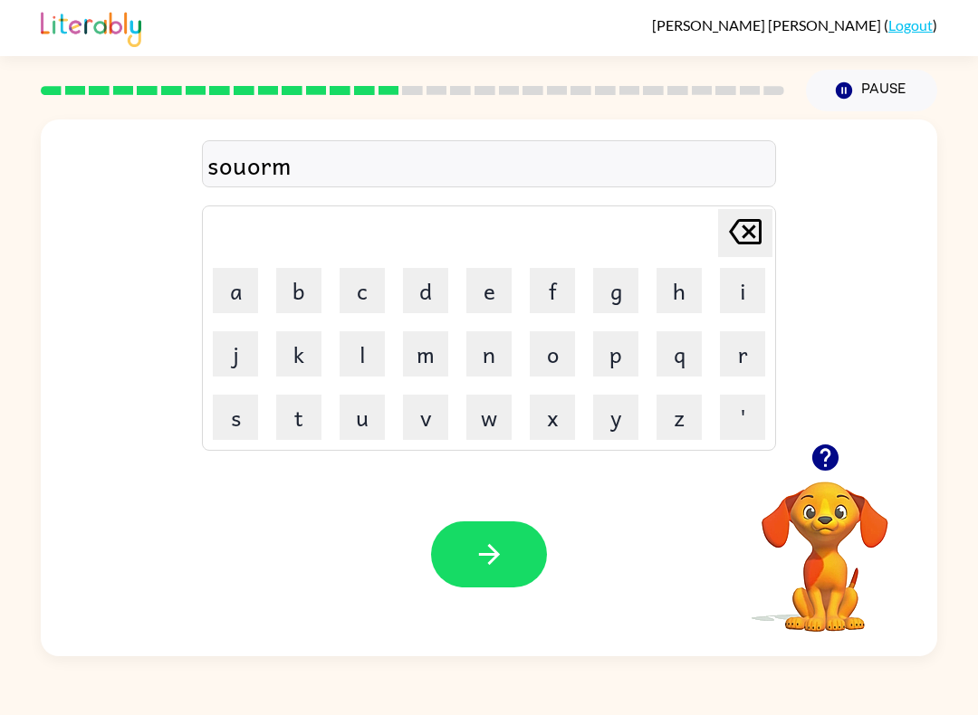
click at [513, 569] on button "button" at bounding box center [489, 554] width 116 height 66
click at [834, 479] on button "button" at bounding box center [825, 457] width 46 height 46
click at [752, 354] on button "r" at bounding box center [742, 353] width 45 height 45
click at [484, 288] on button "e" at bounding box center [488, 290] width 45 height 45
click at [235, 291] on button "a" at bounding box center [235, 290] width 45 height 45
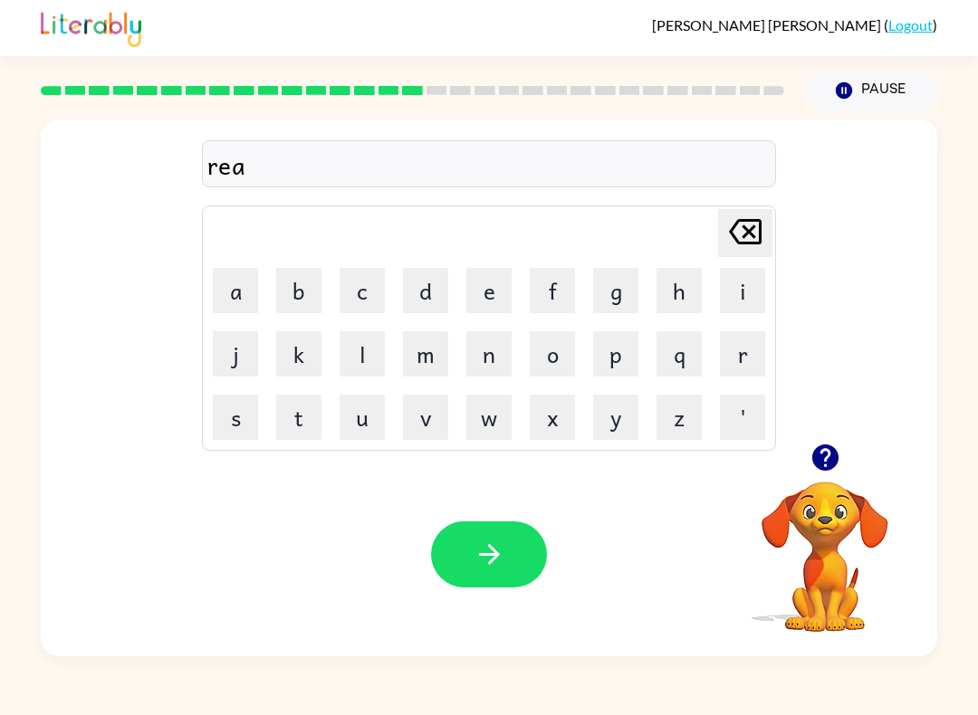
click at [418, 369] on button "m" at bounding box center [425, 353] width 45 height 45
click at [511, 559] on button "button" at bounding box center [489, 554] width 116 height 66
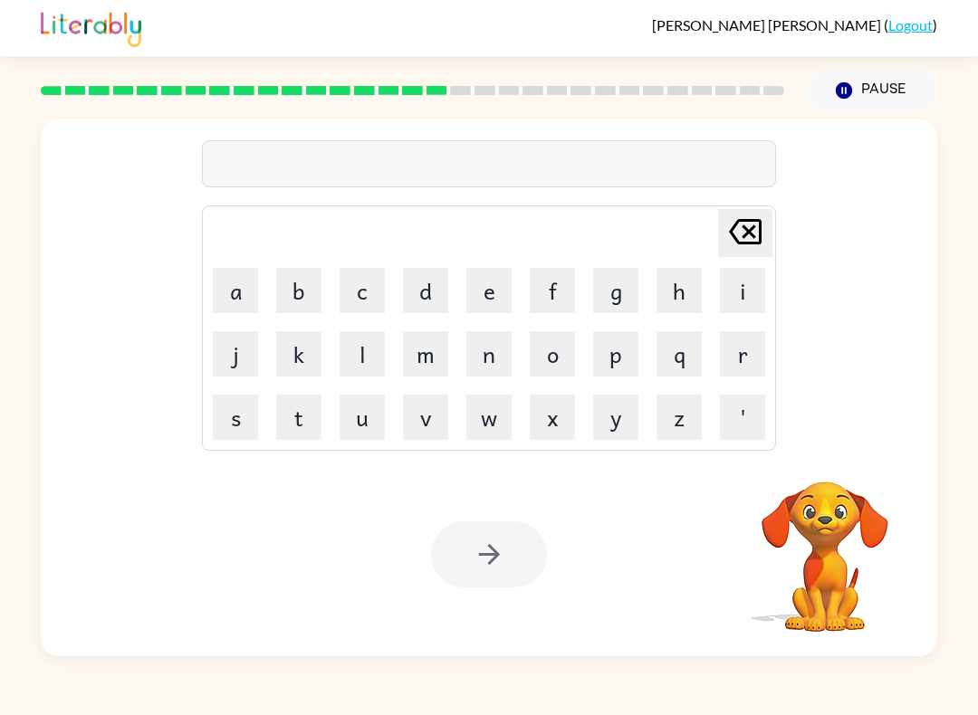
click at [291, 307] on button "b" at bounding box center [298, 290] width 45 height 45
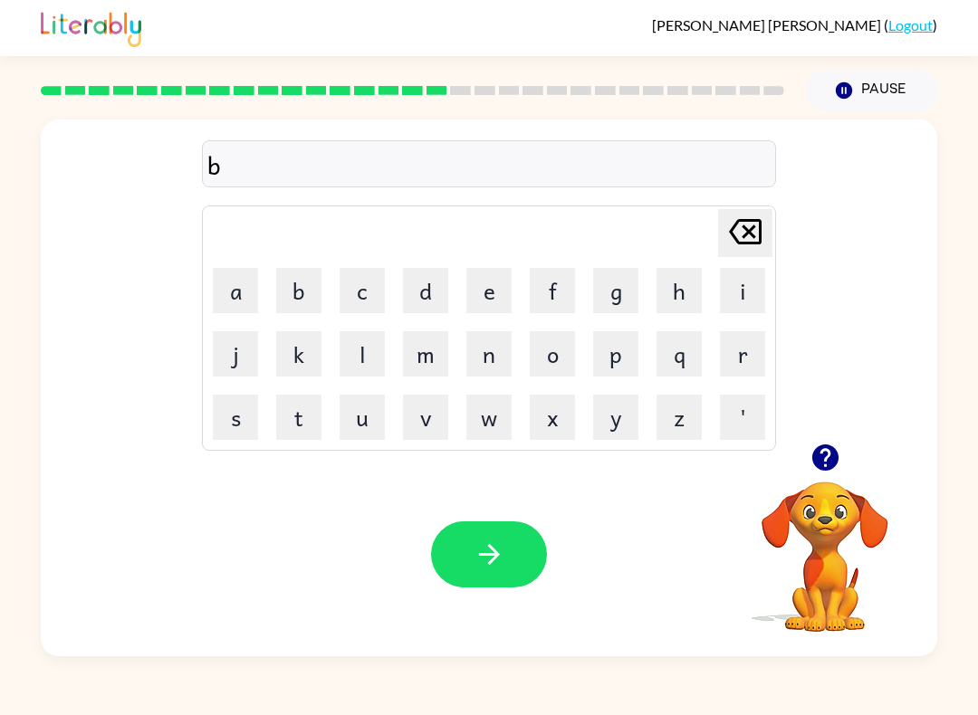
click at [745, 344] on button "r" at bounding box center [742, 353] width 45 height 45
click at [739, 291] on button "i" at bounding box center [742, 290] width 45 height 45
click at [743, 291] on button "i" at bounding box center [742, 290] width 45 height 45
click at [734, 240] on icon "[PERSON_NAME] last character input" at bounding box center [744, 231] width 43 height 43
click at [733, 239] on icon "[PERSON_NAME] last character input" at bounding box center [744, 231] width 43 height 43
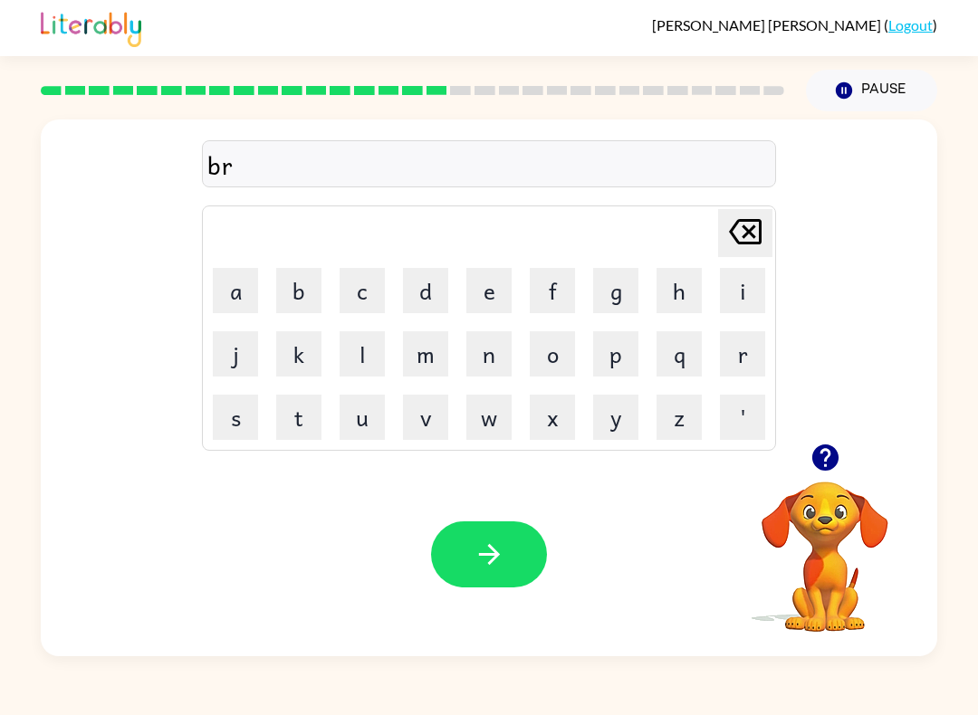
click at [743, 282] on button "i" at bounding box center [742, 290] width 45 height 45
click at [425, 349] on button "m" at bounding box center [425, 353] width 45 height 45
click at [740, 290] on button "i" at bounding box center [742, 290] width 45 height 45
click at [492, 348] on button "n" at bounding box center [488, 353] width 45 height 45
click at [623, 292] on button "g" at bounding box center [615, 290] width 45 height 45
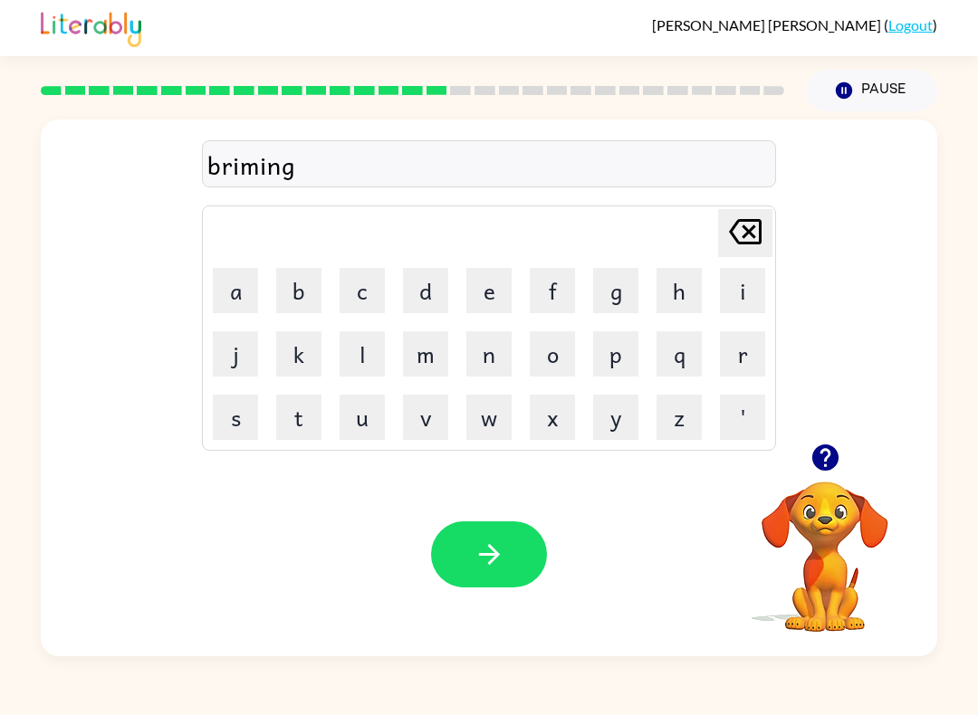
click at [514, 544] on button "button" at bounding box center [489, 554] width 116 height 66
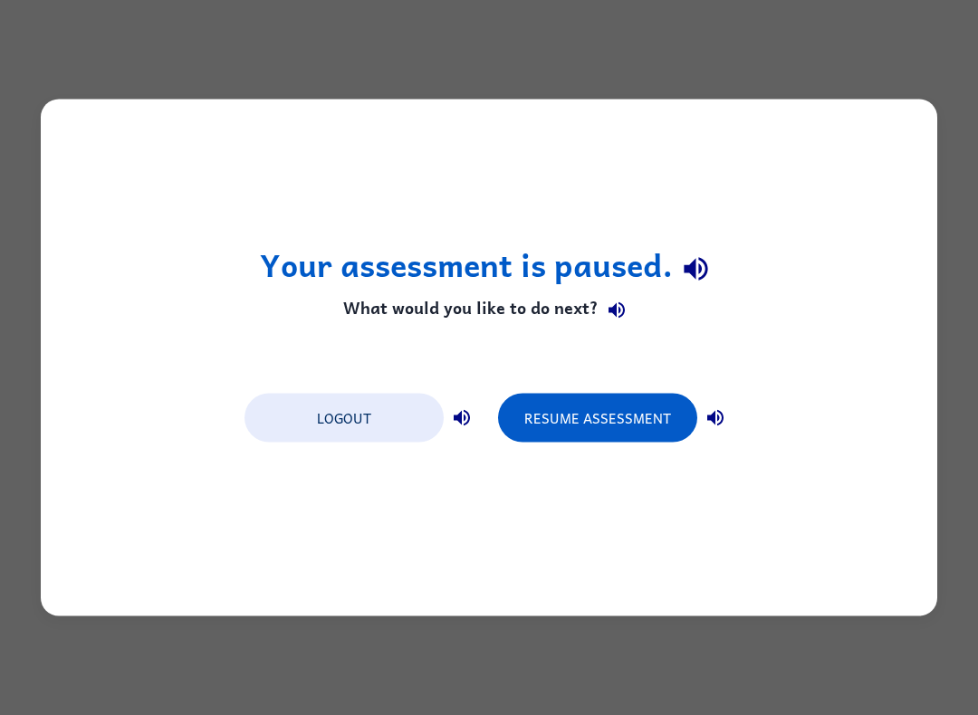
click at [664, 410] on button "Resume Assessment" at bounding box center [597, 418] width 199 height 49
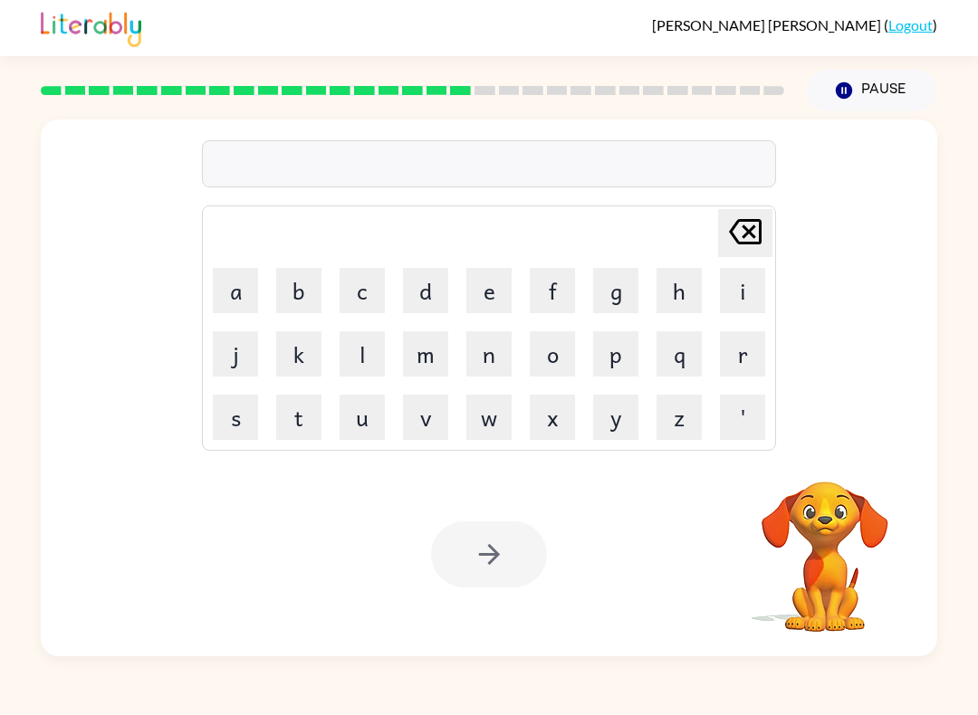
click at [811, 496] on video "Your browser must support playing .mp4 files to use Literably. Please try using…" at bounding box center [824, 544] width 181 height 181
click at [751, 353] on button "r" at bounding box center [742, 353] width 45 height 45
click at [738, 288] on button "i" at bounding box center [742, 290] width 45 height 45
click at [245, 425] on button "s" at bounding box center [235, 417] width 45 height 45
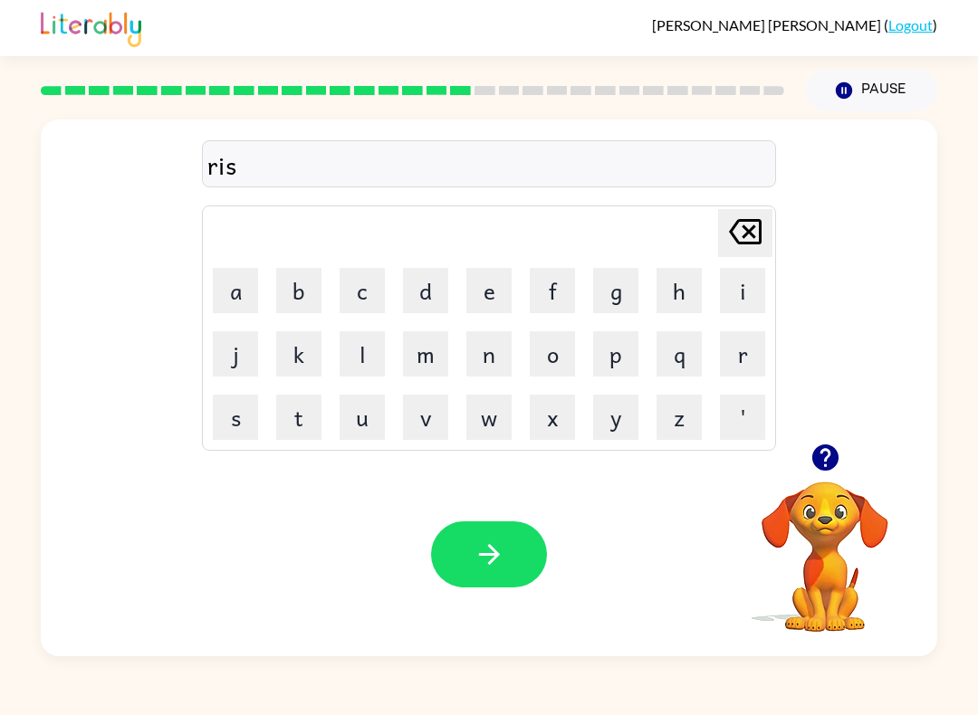
click at [677, 360] on button "q" at bounding box center [678, 353] width 45 height 45
click at [740, 298] on button "i" at bounding box center [742, 290] width 45 height 45
click at [487, 298] on button "e" at bounding box center [488, 290] width 45 height 45
click at [238, 411] on button "s" at bounding box center [235, 417] width 45 height 45
click at [304, 404] on button "t" at bounding box center [298, 417] width 45 height 45
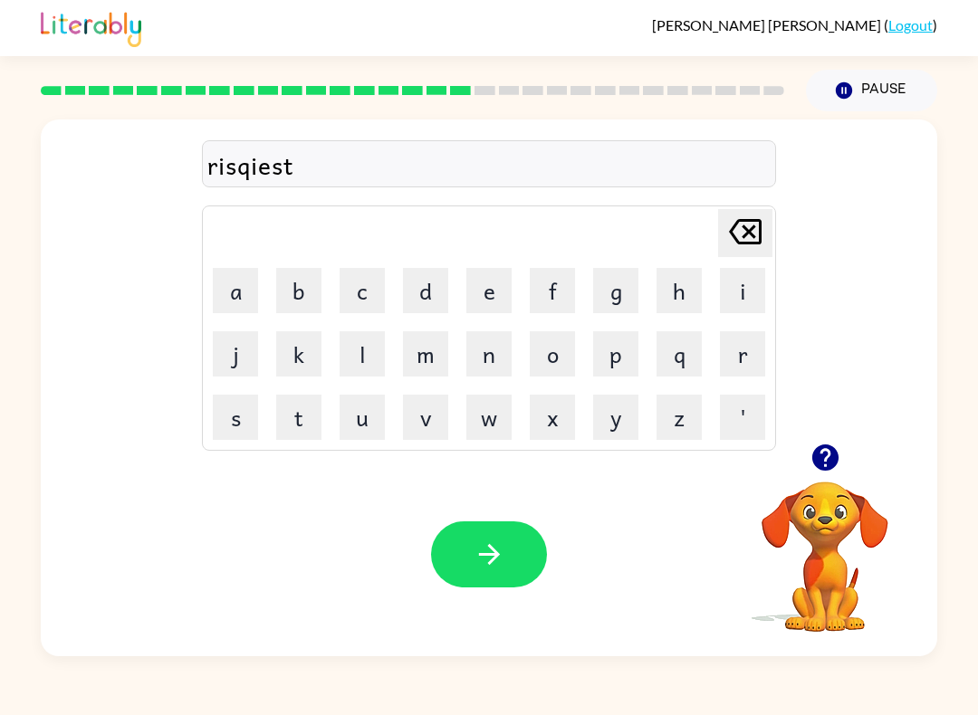
click at [515, 548] on button "button" at bounding box center [489, 554] width 116 height 66
click at [250, 289] on button "a" at bounding box center [235, 290] width 45 height 45
click at [751, 343] on button "r" at bounding box center [742, 353] width 45 height 45
click at [294, 412] on button "t" at bounding box center [298, 417] width 45 height 45
click at [371, 428] on button "u" at bounding box center [361, 417] width 45 height 45
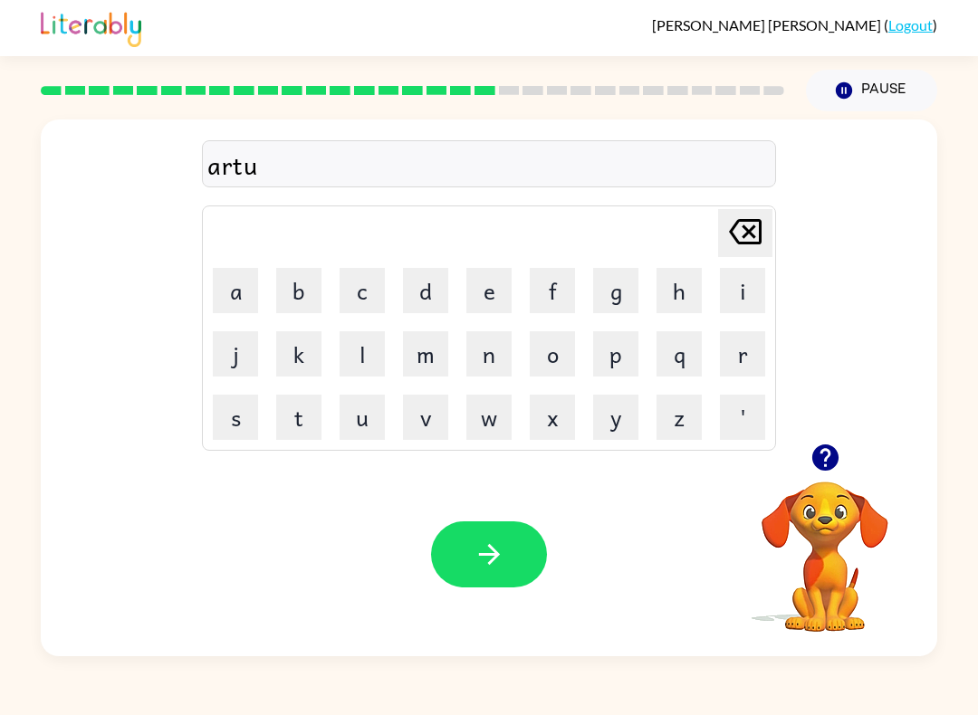
click at [231, 292] on button "a" at bounding box center [235, 290] width 45 height 45
click at [614, 428] on button "y" at bounding box center [615, 417] width 45 height 45
click at [497, 568] on icon "button" at bounding box center [489, 555] width 32 height 32
click at [810, 453] on icon "button" at bounding box center [825, 458] width 32 height 32
click at [559, 297] on button "f" at bounding box center [552, 290] width 45 height 45
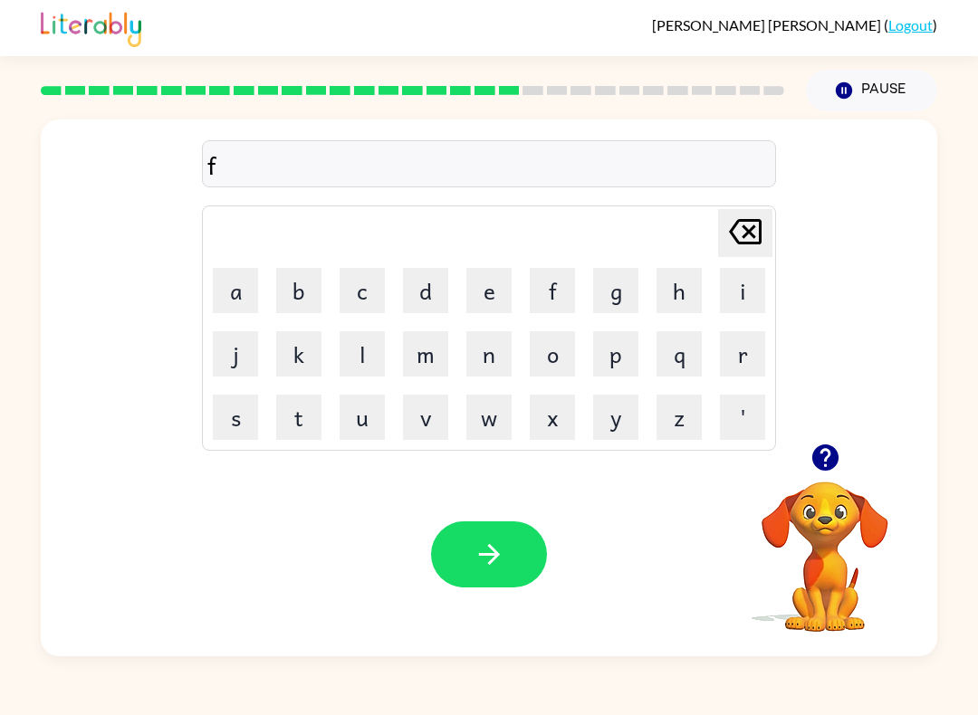
click at [553, 361] on button "o" at bounding box center [552, 353] width 45 height 45
click at [370, 361] on button "l" at bounding box center [361, 353] width 45 height 45
click at [545, 359] on button "o" at bounding box center [552, 353] width 45 height 45
click at [839, 501] on video "Your browser must support playing .mp4 files to use Literably. Please try using…" at bounding box center [824, 544] width 181 height 181
click at [833, 452] on icon "button" at bounding box center [824, 457] width 26 height 26
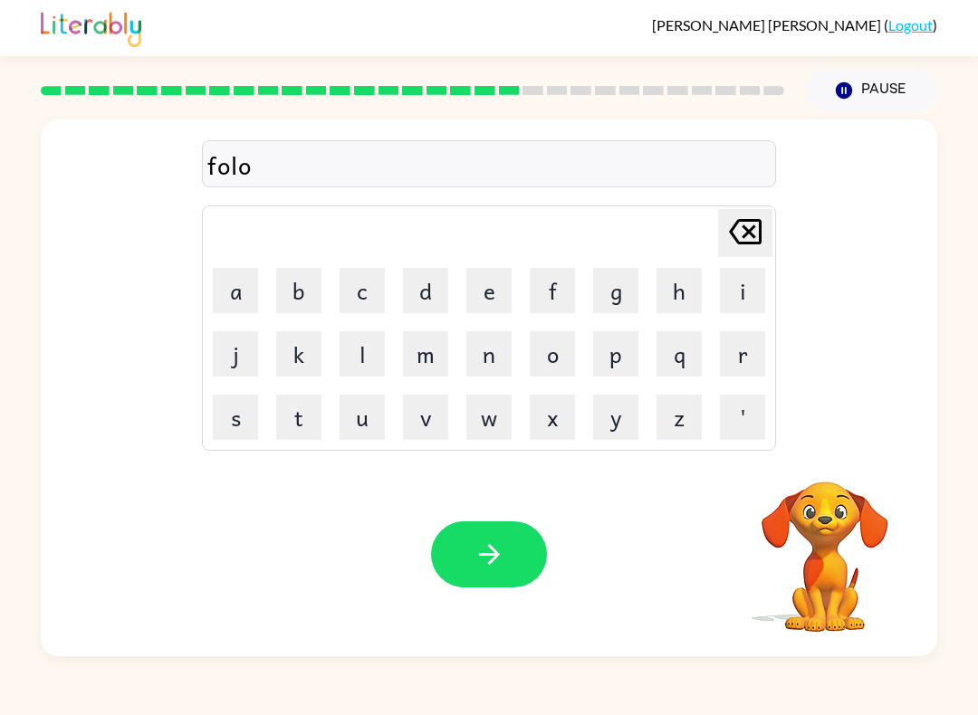
click at [486, 285] on button "e" at bounding box center [488, 290] width 45 height 45
click at [822, 537] on video "Your browser must support playing .mp4 files to use Literably. Please try using…" at bounding box center [824, 544] width 181 height 181
click at [826, 544] on video "Your browser must support playing .mp4 files to use Literably. Please try using…" at bounding box center [824, 544] width 181 height 181
click at [828, 465] on icon "button" at bounding box center [824, 457] width 26 height 26
click at [424, 291] on button "d" at bounding box center [425, 290] width 45 height 45
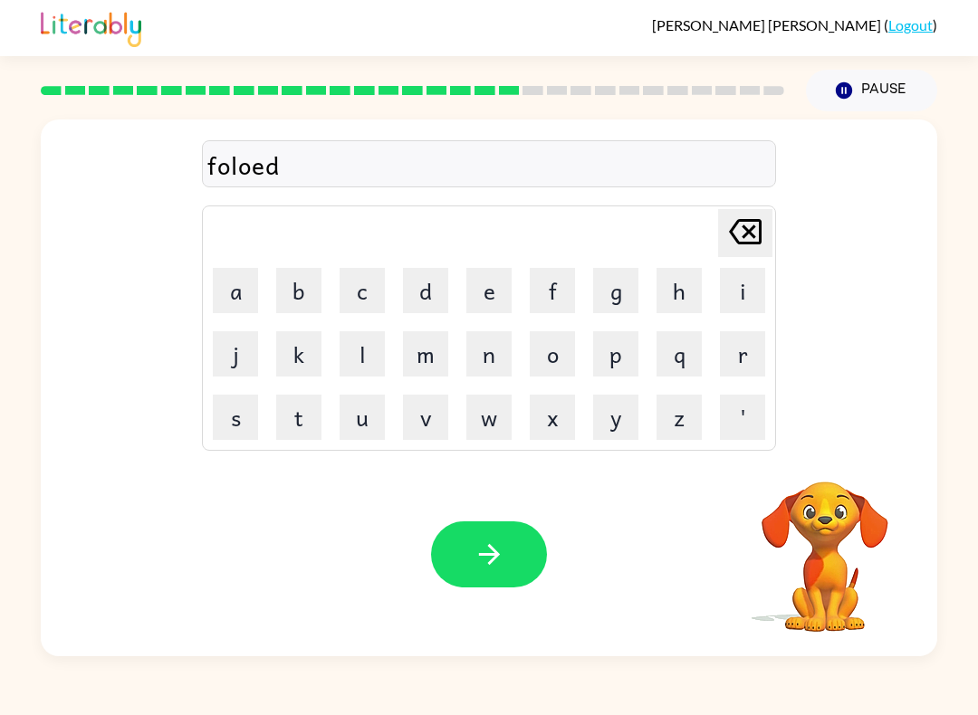
click at [497, 540] on icon "button" at bounding box center [489, 555] width 32 height 32
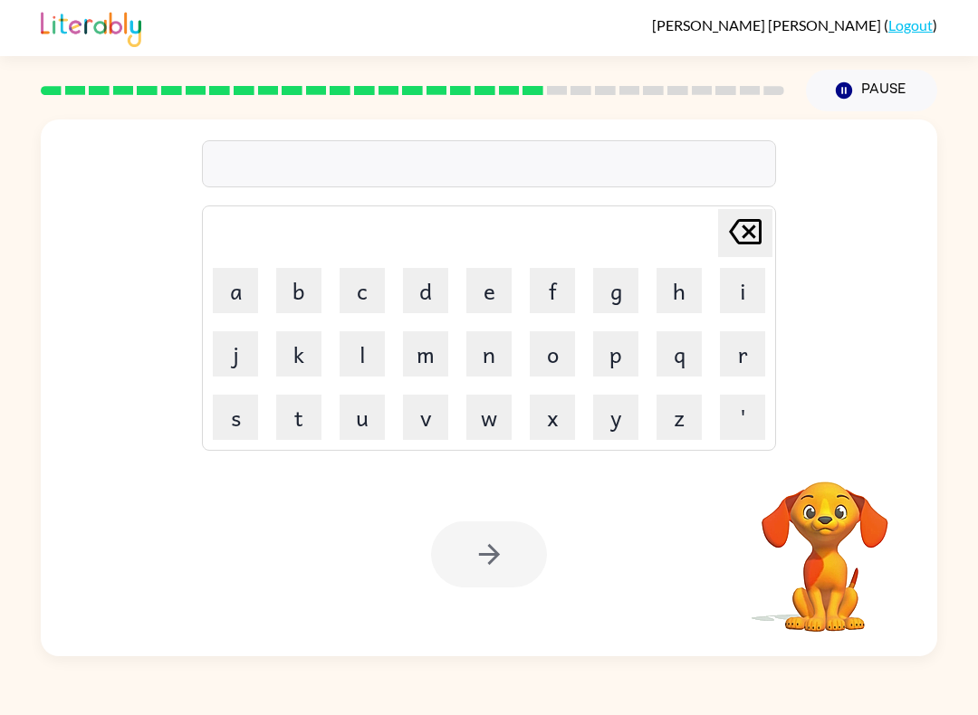
click at [250, 426] on button "s" at bounding box center [235, 417] width 45 height 45
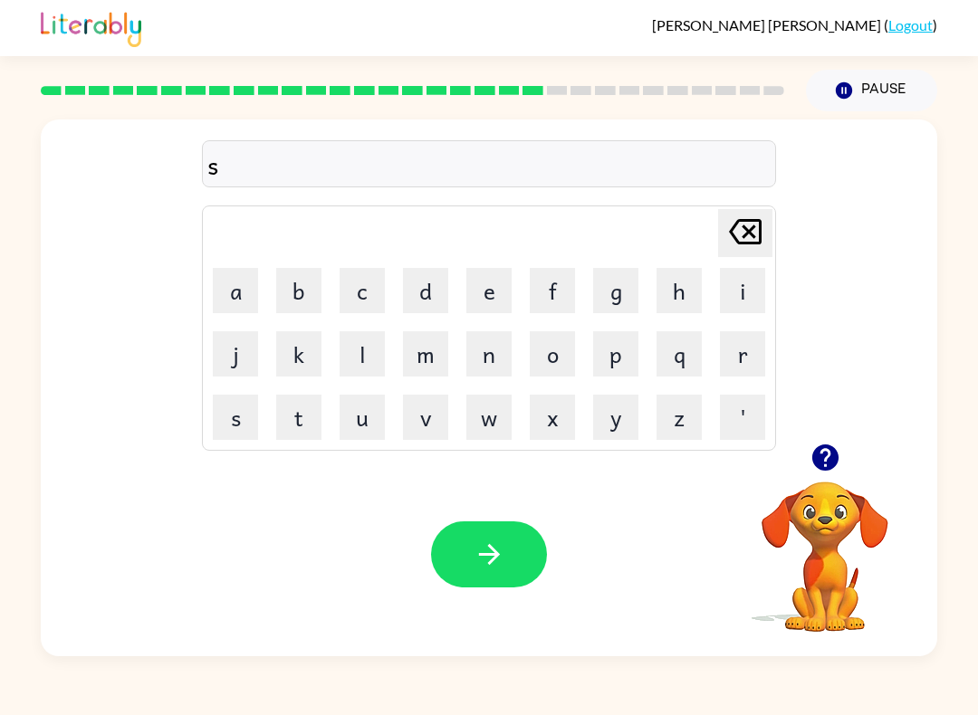
click at [370, 425] on button "u" at bounding box center [361, 417] width 45 height 45
click at [757, 234] on icon "[PERSON_NAME] last character input" at bounding box center [744, 231] width 43 height 43
click at [488, 371] on button "n" at bounding box center [488, 353] width 45 height 45
click at [750, 232] on icon at bounding box center [745, 231] width 33 height 25
click at [483, 301] on button "e" at bounding box center [488, 290] width 45 height 45
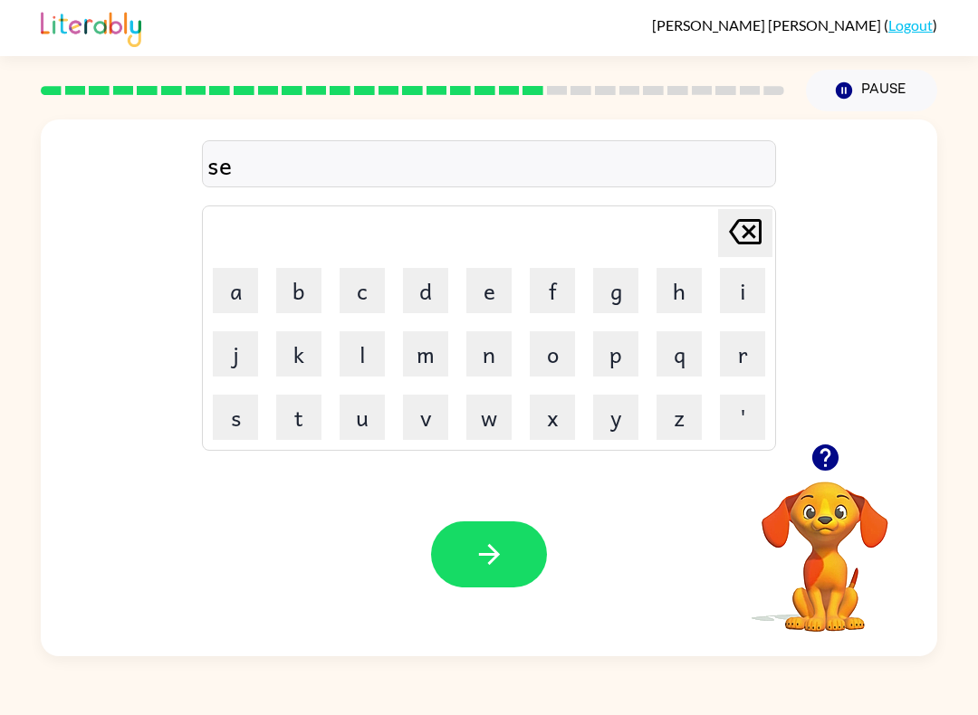
click at [496, 368] on button "n" at bounding box center [488, 353] width 45 height 45
click at [292, 409] on button "t" at bounding box center [298, 417] width 45 height 45
click at [493, 288] on button "e" at bounding box center [488, 290] width 45 height 45
click at [620, 366] on button "p" at bounding box center [615, 353] width 45 height 45
click at [485, 299] on button "e" at bounding box center [488, 290] width 45 height 45
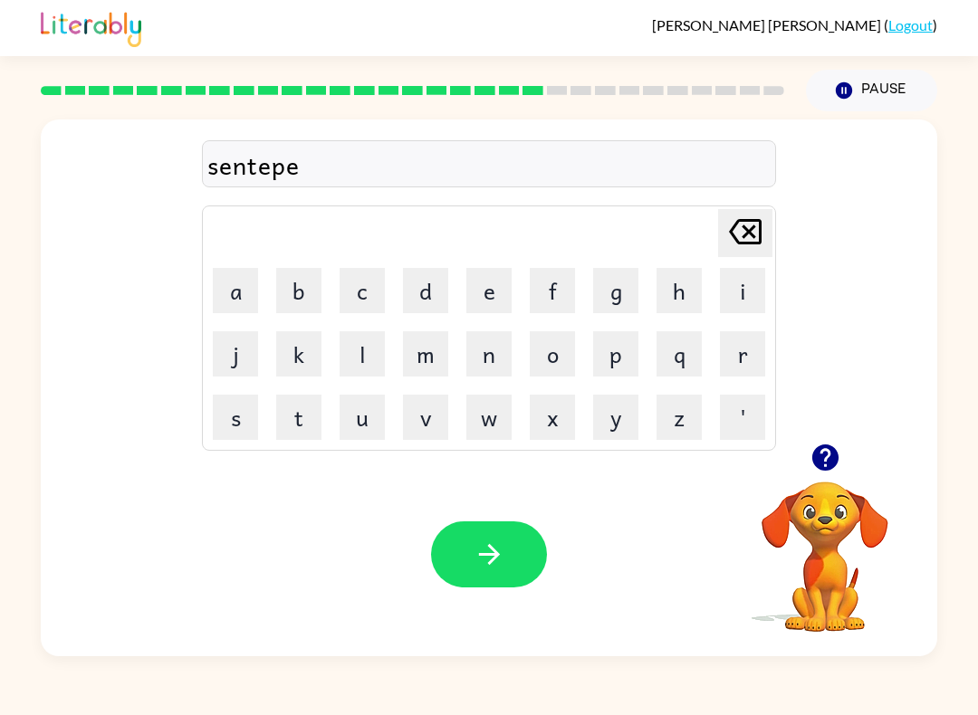
click at [423, 301] on button "d" at bounding box center [425, 290] width 45 height 45
click at [499, 554] on icon "button" at bounding box center [489, 555] width 32 height 32
click at [229, 425] on button "s" at bounding box center [235, 417] width 45 height 45
click at [365, 415] on button "u" at bounding box center [361, 417] width 45 height 45
click at [235, 422] on button "s" at bounding box center [235, 417] width 45 height 45
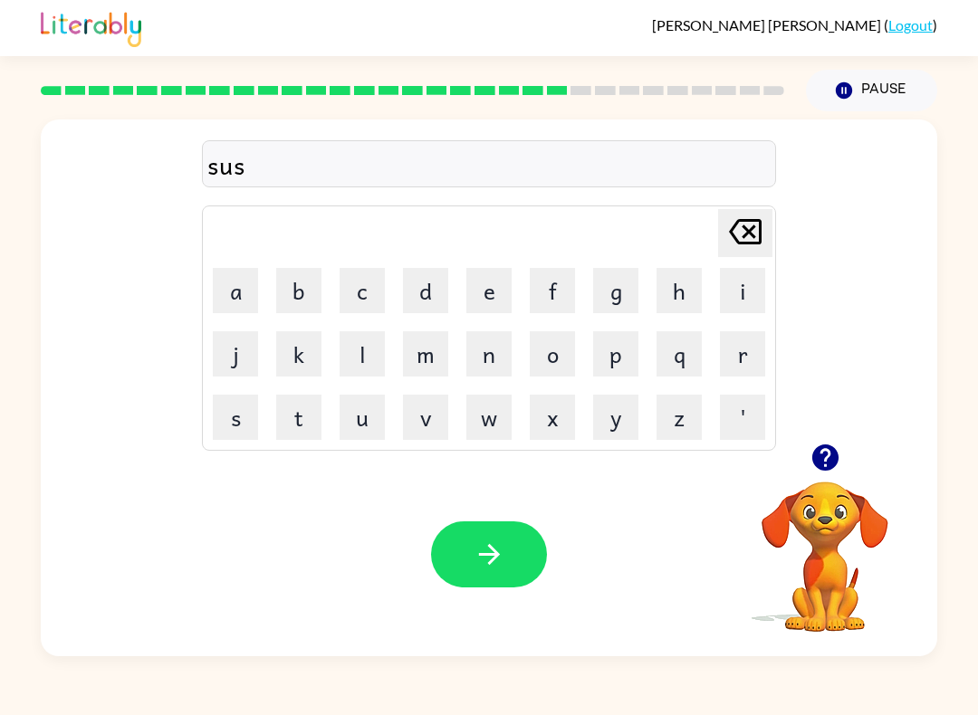
click at [311, 428] on button "t" at bounding box center [298, 417] width 45 height 45
click at [244, 290] on button "a" at bounding box center [235, 290] width 45 height 45
click at [745, 295] on button "i" at bounding box center [742, 290] width 45 height 45
click at [836, 478] on button "button" at bounding box center [825, 457] width 46 height 46
click at [490, 369] on button "n" at bounding box center [488, 353] width 45 height 45
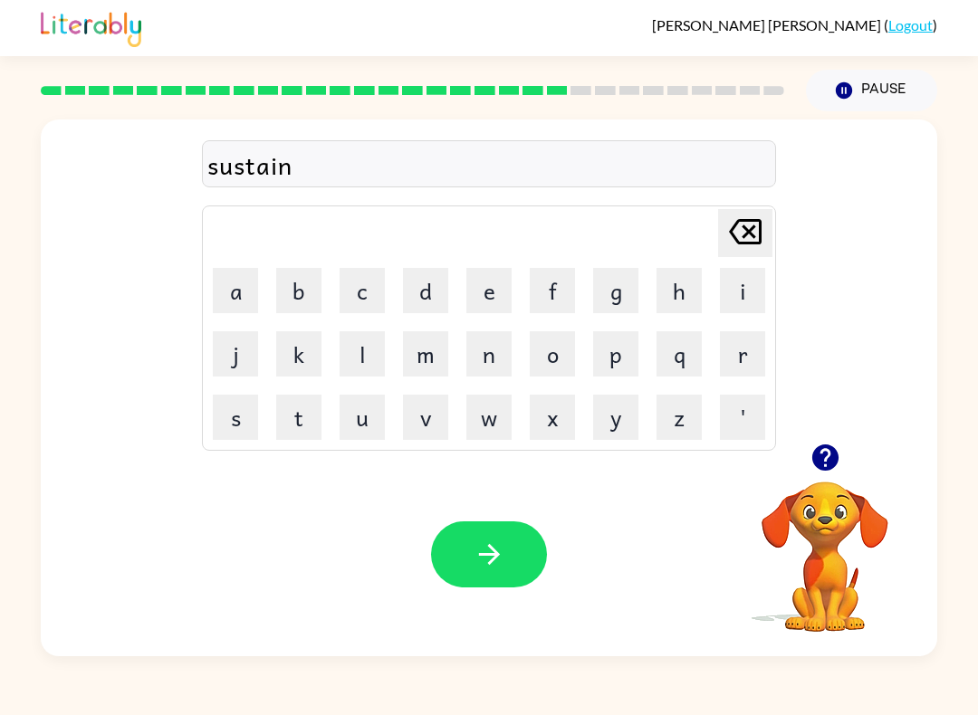
click at [487, 546] on icon "button" at bounding box center [489, 555] width 32 height 32
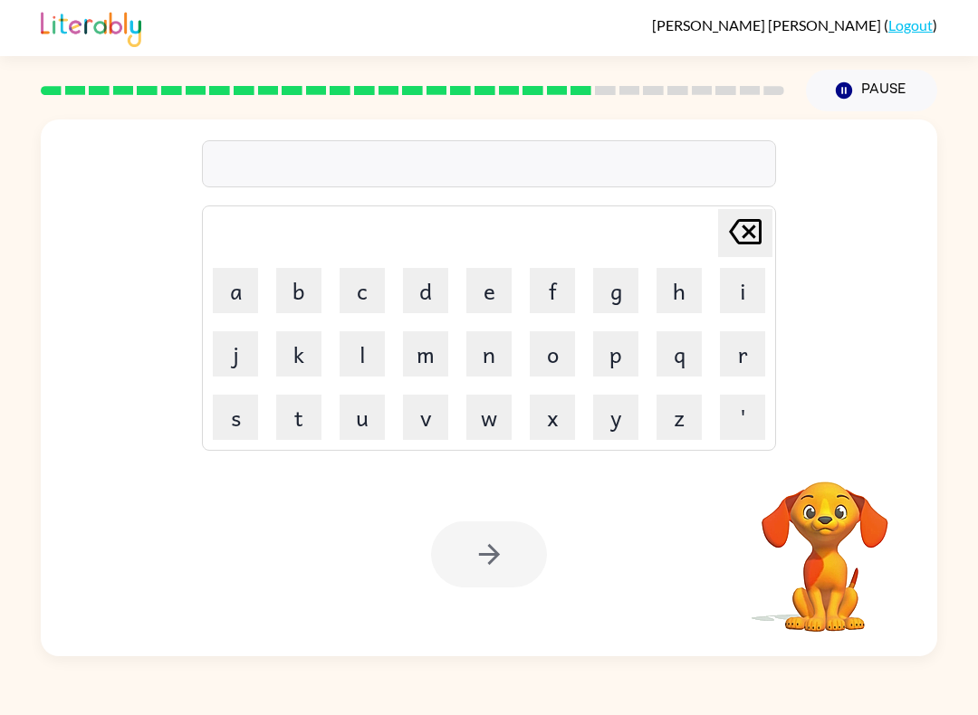
click at [555, 278] on button "f" at bounding box center [552, 290] width 45 height 45
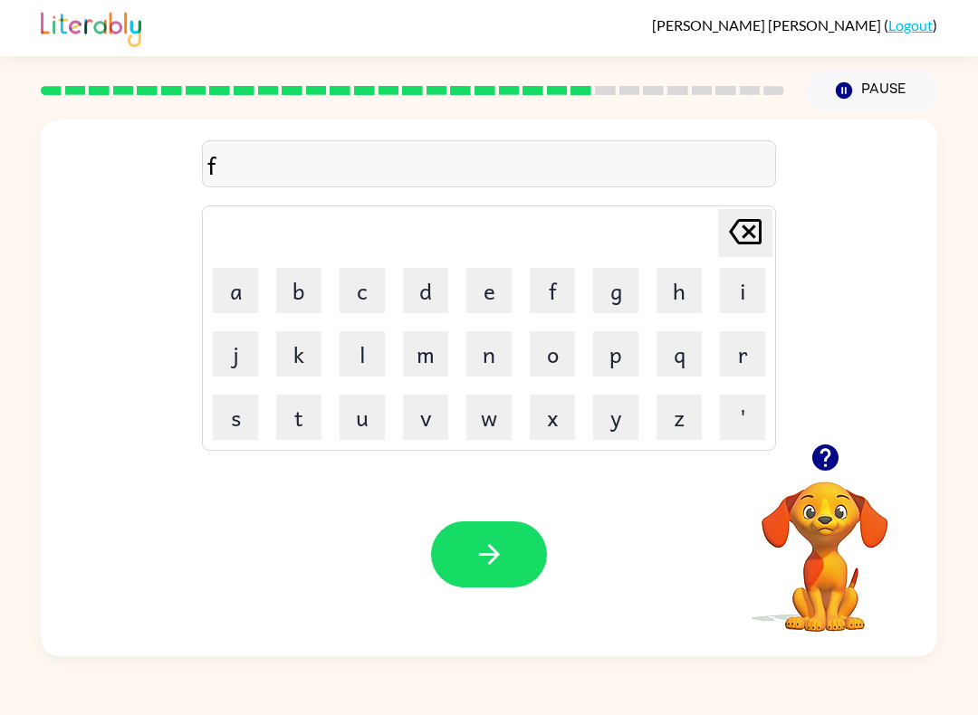
click at [554, 357] on button "o" at bounding box center [552, 353] width 45 height 45
click at [746, 350] on button "r" at bounding box center [742, 353] width 45 height 45
click at [497, 407] on button "w" at bounding box center [488, 417] width 45 height 45
click at [239, 294] on button "a" at bounding box center [235, 290] width 45 height 45
click at [745, 364] on button "r" at bounding box center [742, 353] width 45 height 45
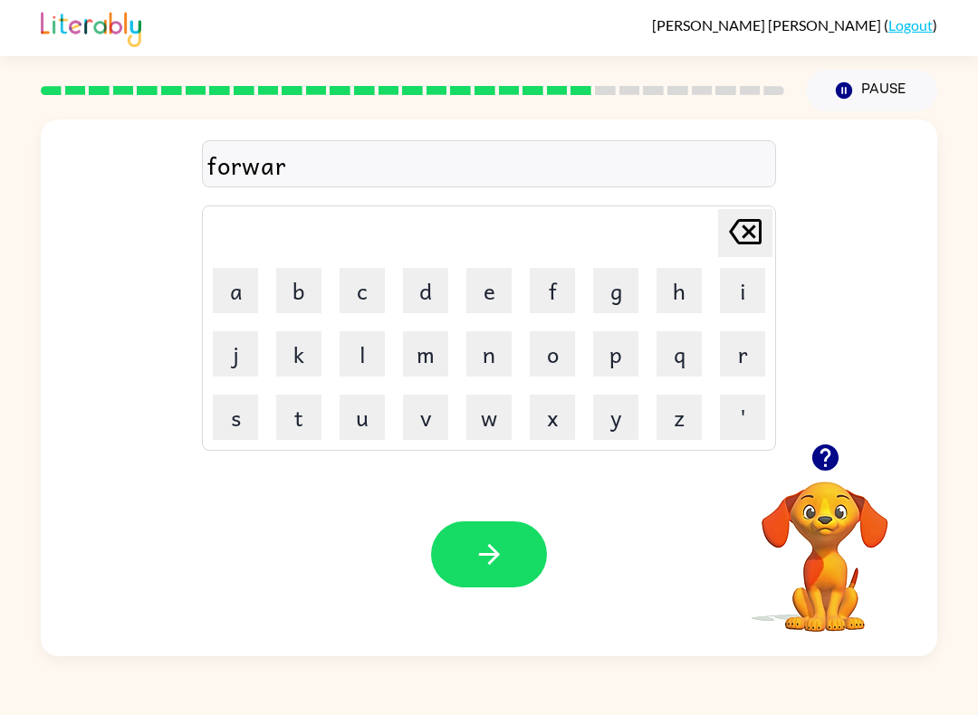
click at [433, 275] on button "d" at bounding box center [425, 290] width 45 height 45
click at [513, 578] on button "button" at bounding box center [489, 554] width 116 height 66
click at [757, 356] on button "r" at bounding box center [742, 353] width 45 height 45
click at [486, 292] on button "e" at bounding box center [488, 290] width 45 height 45
click at [374, 355] on button "l" at bounding box center [361, 353] width 45 height 45
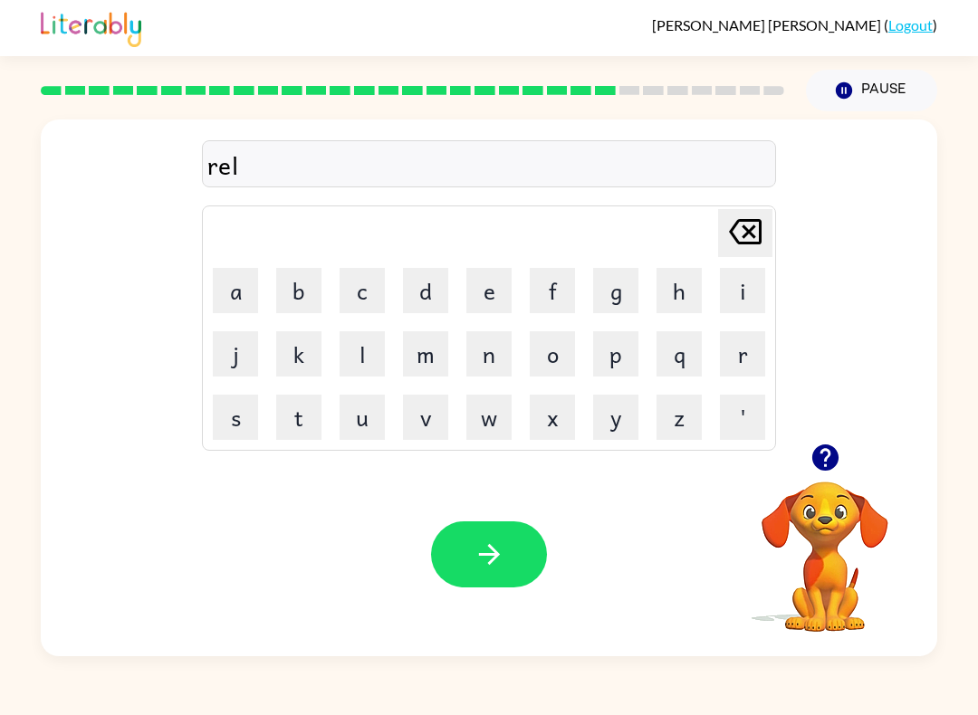
click at [238, 298] on button "a" at bounding box center [235, 290] width 45 height 45
click at [824, 457] on icon "button" at bounding box center [824, 457] width 26 height 26
click at [434, 298] on button "d" at bounding box center [425, 290] width 45 height 45
click at [494, 304] on button "e" at bounding box center [488, 290] width 45 height 45
click at [432, 293] on button "d" at bounding box center [425, 290] width 45 height 45
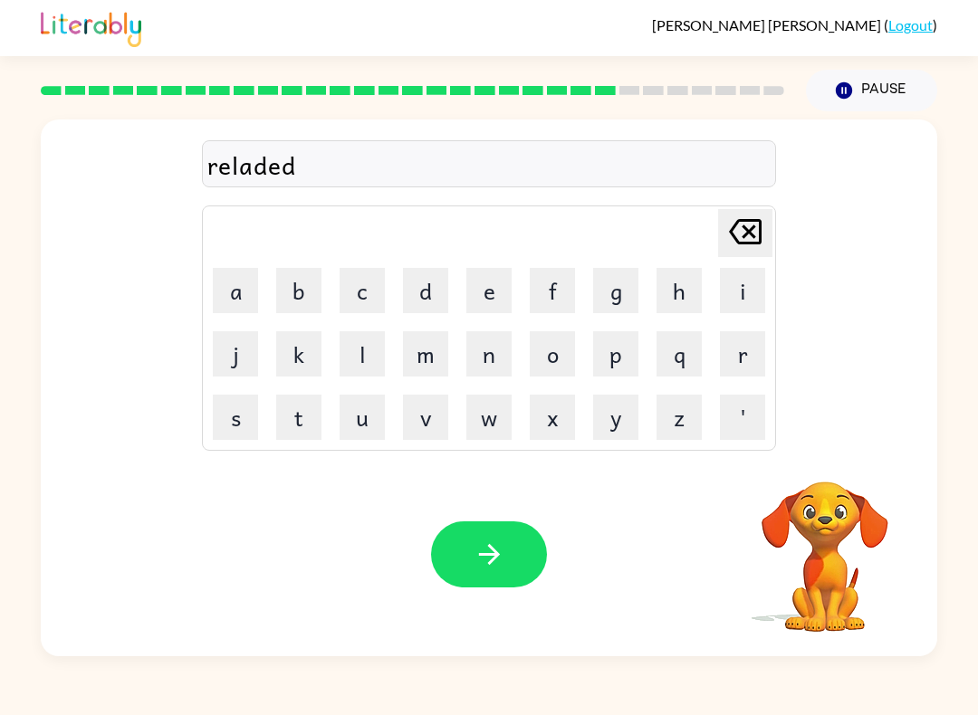
click at [502, 538] on button "button" at bounding box center [489, 554] width 116 height 66
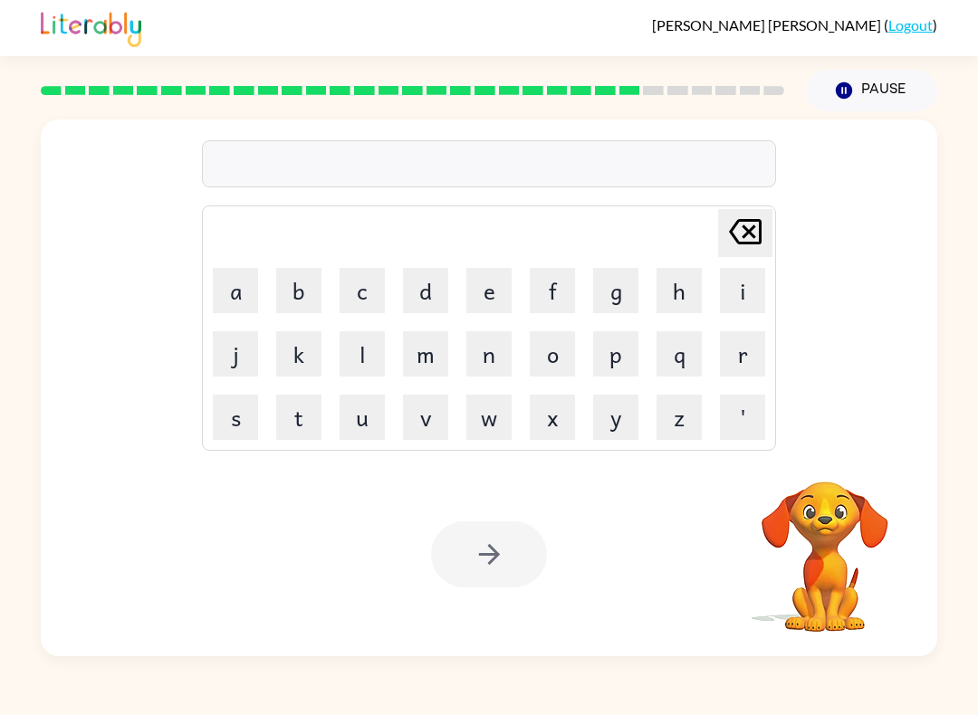
click at [615, 293] on button "g" at bounding box center [615, 290] width 45 height 45
click at [229, 296] on button "a" at bounding box center [235, 290] width 45 height 45
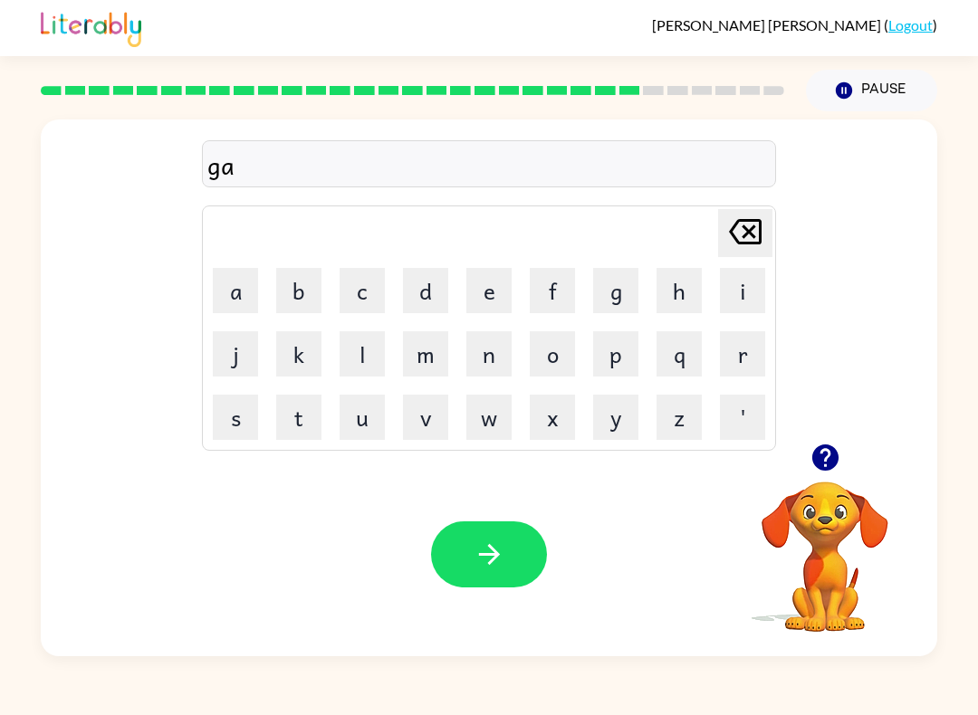
click at [296, 303] on button "b" at bounding box center [298, 290] width 45 height 45
click at [361, 351] on button "l" at bounding box center [361, 353] width 45 height 45
click at [738, 297] on button "i" at bounding box center [742, 290] width 45 height 45
click at [495, 359] on button "n" at bounding box center [488, 353] width 45 height 45
click at [501, 559] on icon "button" at bounding box center [489, 555] width 32 height 32
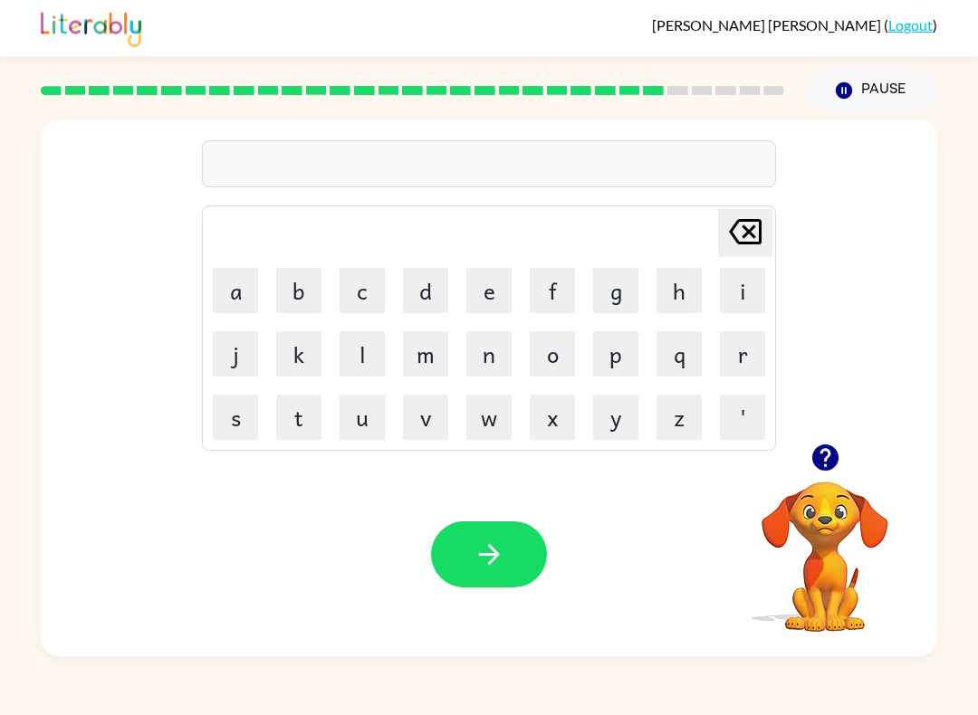
click at [819, 578] on video "Your browser must support playing .mp4 files to use Literably. Please try using…" at bounding box center [824, 544] width 181 height 181
click at [823, 467] on icon "button" at bounding box center [824, 457] width 26 height 26
click at [362, 345] on button "l" at bounding box center [361, 353] width 45 height 45
click at [364, 419] on button "u" at bounding box center [361, 417] width 45 height 45
click at [422, 358] on button "m" at bounding box center [425, 353] width 45 height 45
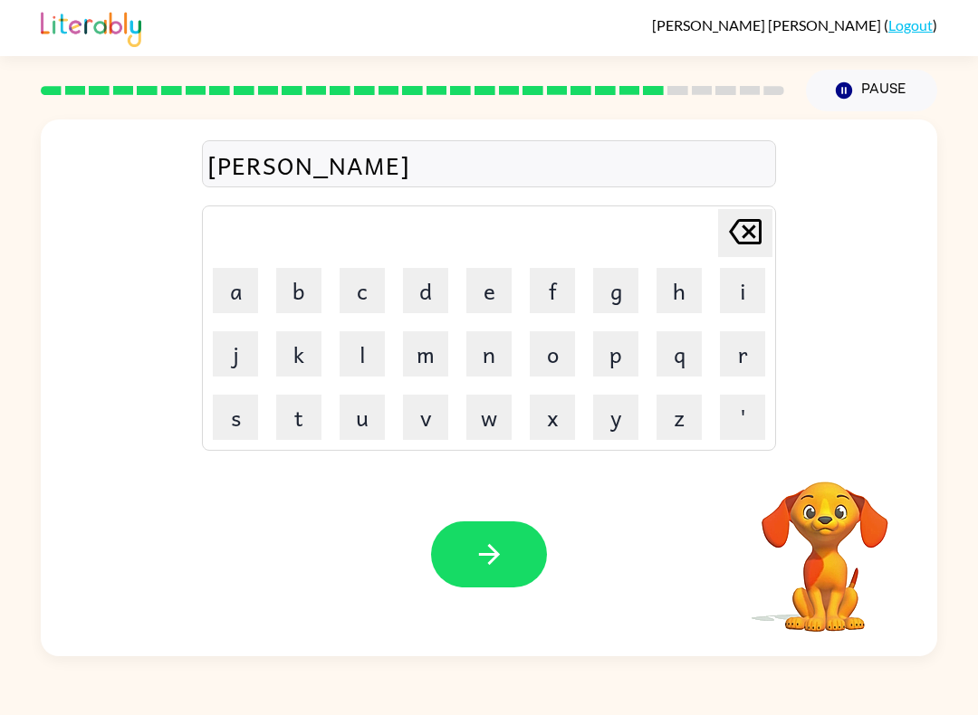
click at [305, 282] on button "b" at bounding box center [298, 290] width 45 height 45
click at [821, 452] on icon "button" at bounding box center [825, 458] width 32 height 32
click at [477, 286] on button "e" at bounding box center [488, 290] width 45 height 45
click at [749, 361] on button "r" at bounding box center [742, 353] width 45 height 45
click at [819, 520] on video "Your browser must support playing .mp4 files to use Literably. Please try using…" at bounding box center [824, 544] width 181 height 181
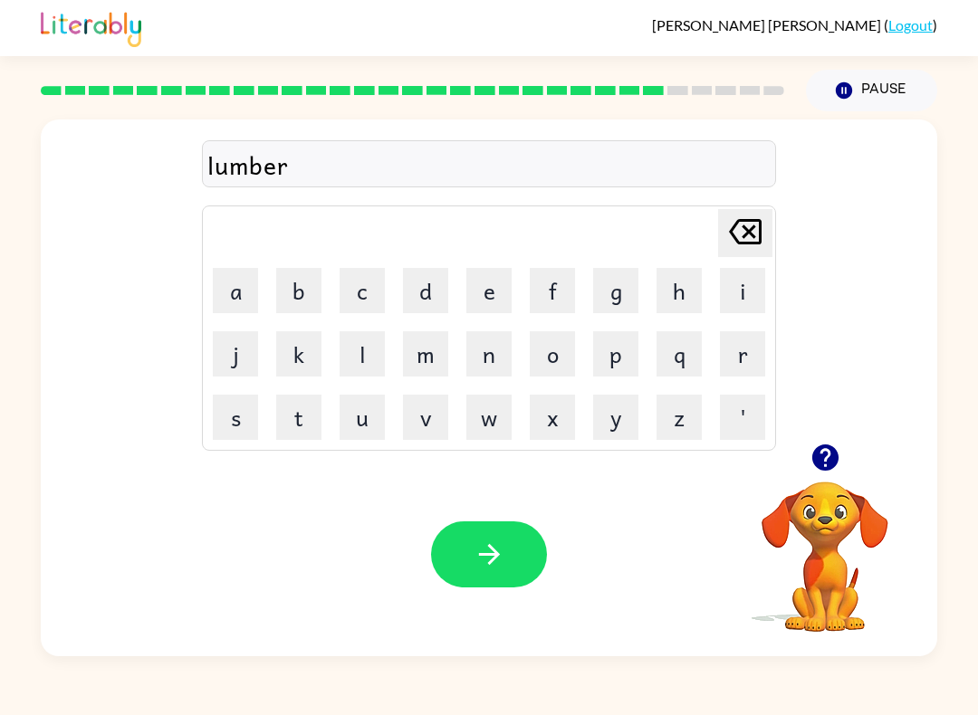
click at [826, 457] on icon "button" at bounding box center [824, 457] width 26 height 26
click at [236, 351] on button "j" at bounding box center [235, 353] width 45 height 45
click at [234, 299] on button "a" at bounding box center [235, 290] width 45 height 45
click at [367, 297] on button "c" at bounding box center [361, 290] width 45 height 45
click at [297, 363] on button "k" at bounding box center [298, 353] width 45 height 45
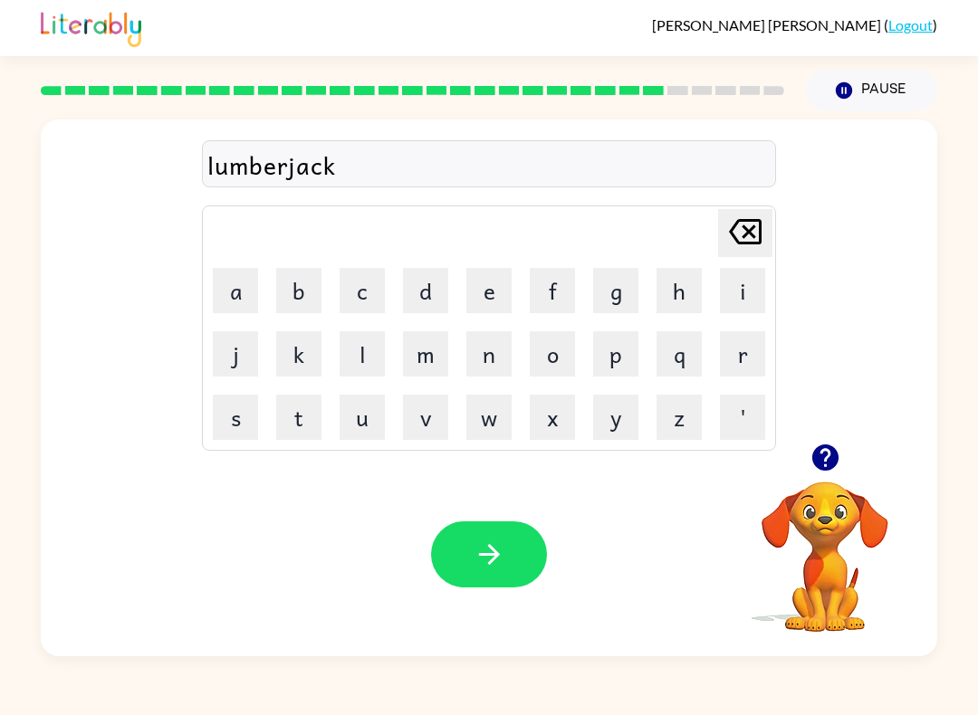
click at [508, 556] on button "button" at bounding box center [489, 554] width 116 height 66
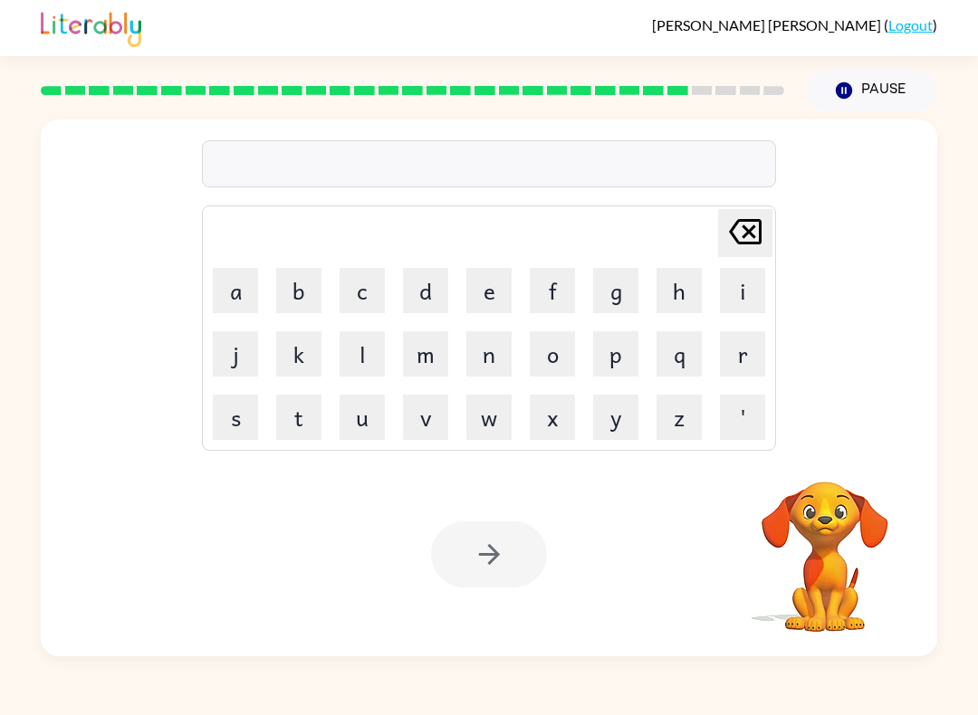
click at [610, 358] on button "p" at bounding box center [615, 353] width 45 height 45
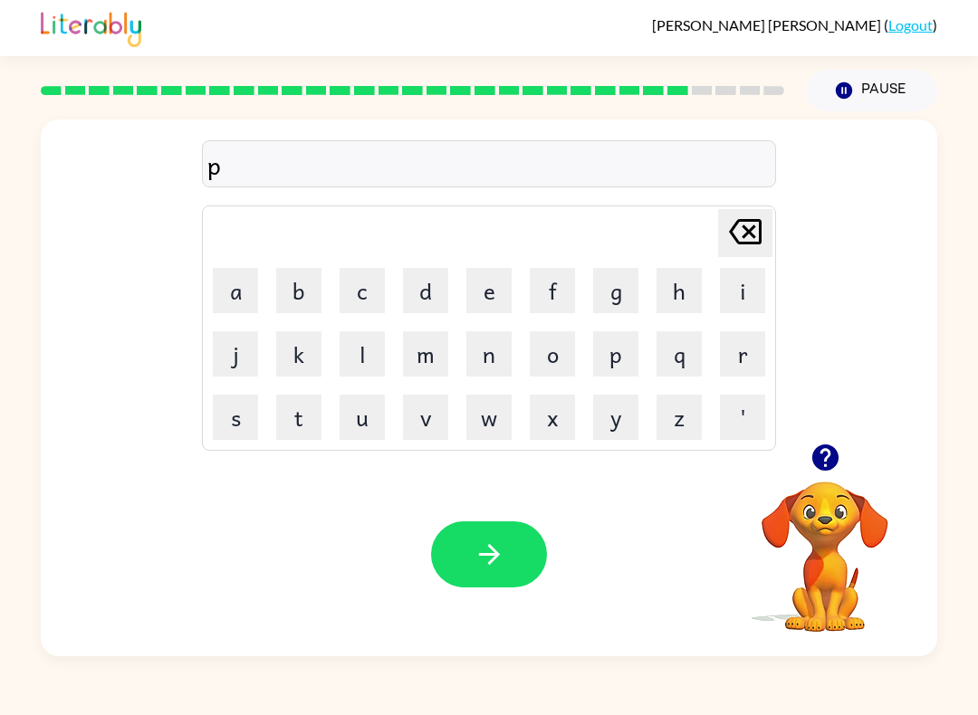
click at [735, 298] on button "i" at bounding box center [742, 290] width 45 height 45
click at [744, 372] on button "r" at bounding box center [742, 353] width 45 height 45
click at [368, 302] on button "c" at bounding box center [361, 290] width 45 height 45
click at [487, 295] on button "e" at bounding box center [488, 290] width 45 height 45
click at [425, 292] on button "d" at bounding box center [425, 290] width 45 height 45
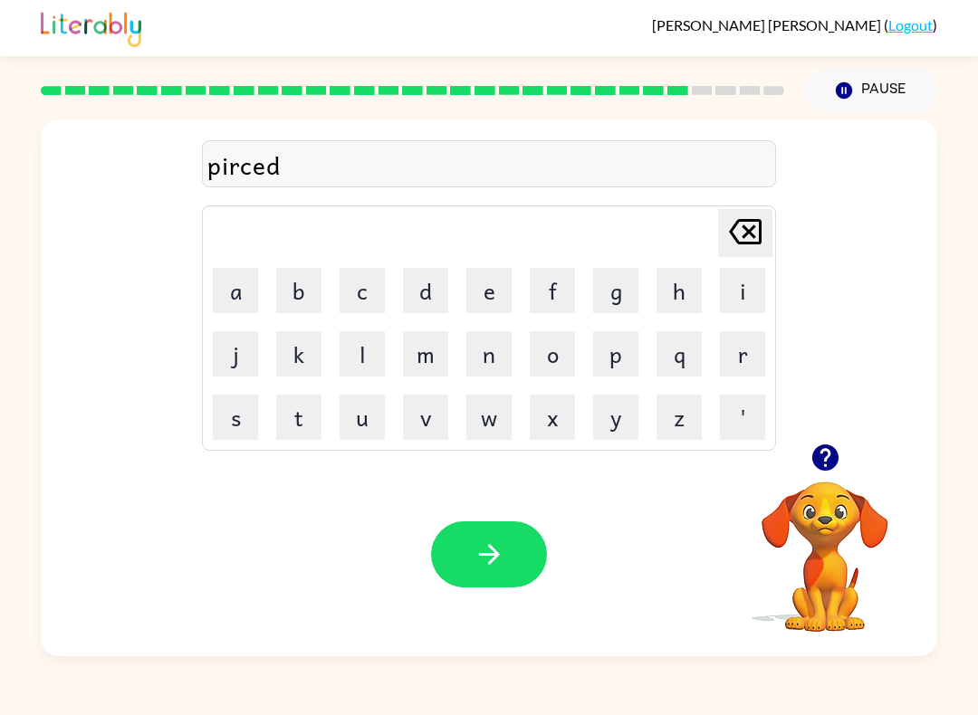
click at [510, 527] on button "button" at bounding box center [489, 554] width 116 height 66
click at [302, 415] on button "t" at bounding box center [298, 417] width 45 height 45
click at [676, 301] on button "h" at bounding box center [678, 290] width 45 height 45
click at [751, 285] on button "i" at bounding box center [742, 290] width 45 height 45
click at [499, 360] on button "n" at bounding box center [488, 353] width 45 height 45
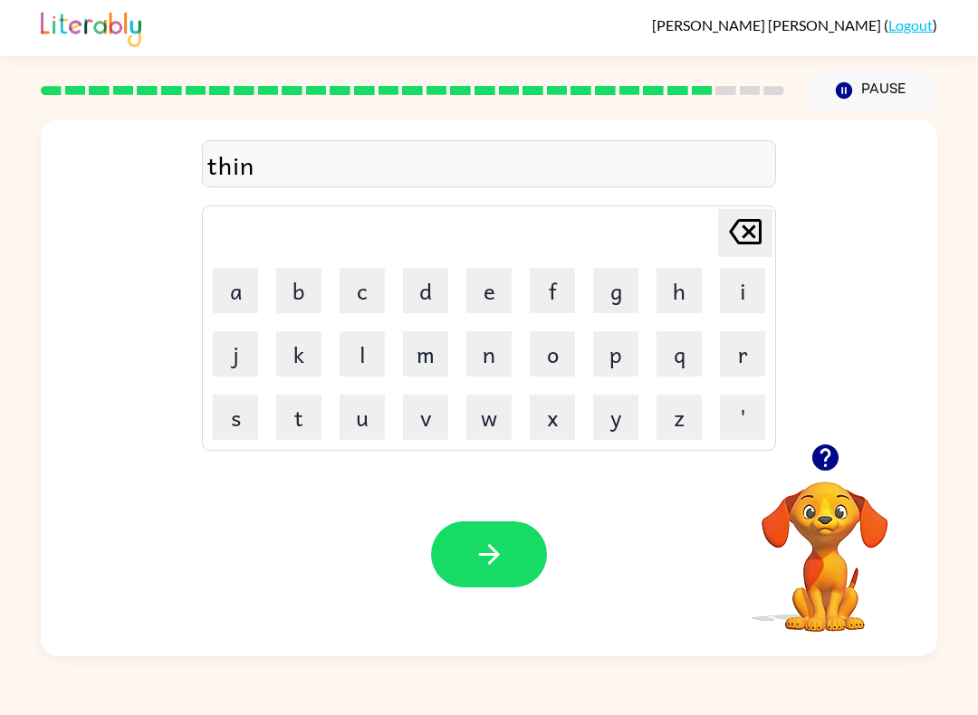
click at [480, 559] on icon "button" at bounding box center [489, 555] width 32 height 32
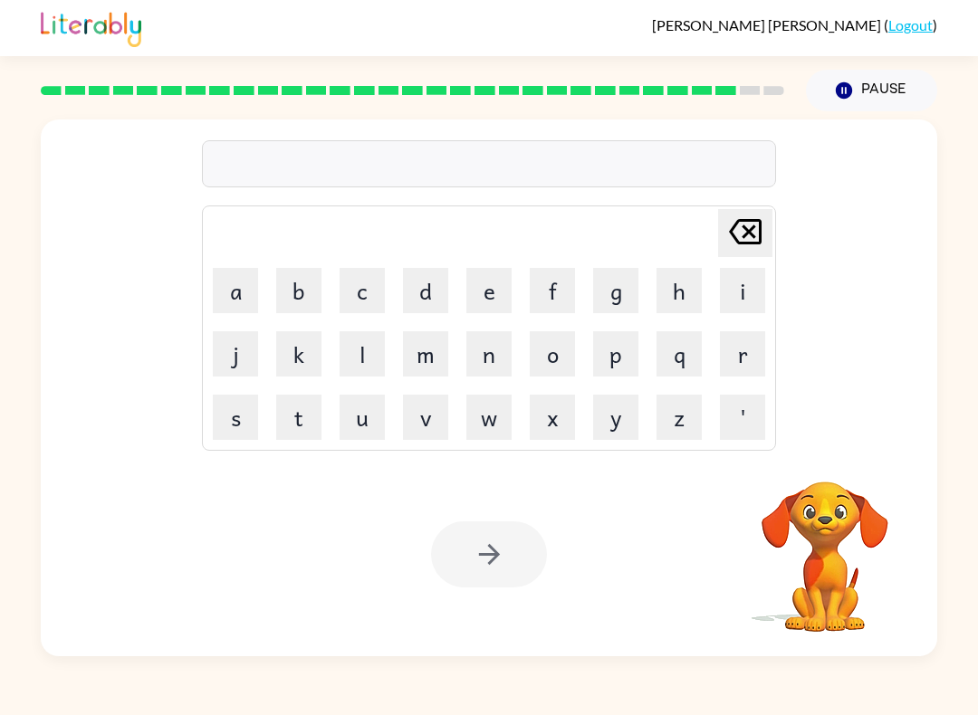
click at [241, 431] on button "s" at bounding box center [235, 417] width 45 height 45
click at [740, 296] on button "i" at bounding box center [742, 290] width 45 height 45
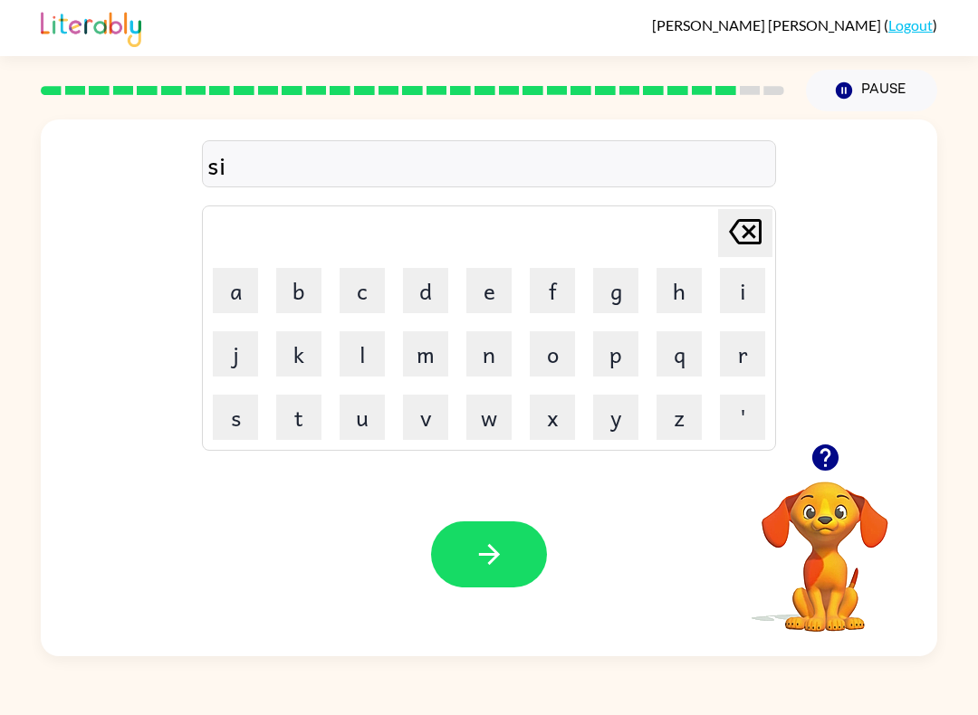
click at [362, 357] on button "l" at bounding box center [361, 353] width 45 height 45
click at [431, 430] on button "v" at bounding box center [425, 417] width 45 height 45
click at [483, 299] on button "e" at bounding box center [488, 290] width 45 height 45
click at [741, 361] on button "r" at bounding box center [742, 353] width 45 height 45
click at [798, 572] on video "Your browser must support playing .mp4 files to use Literably. Please try using…" at bounding box center [824, 544] width 181 height 181
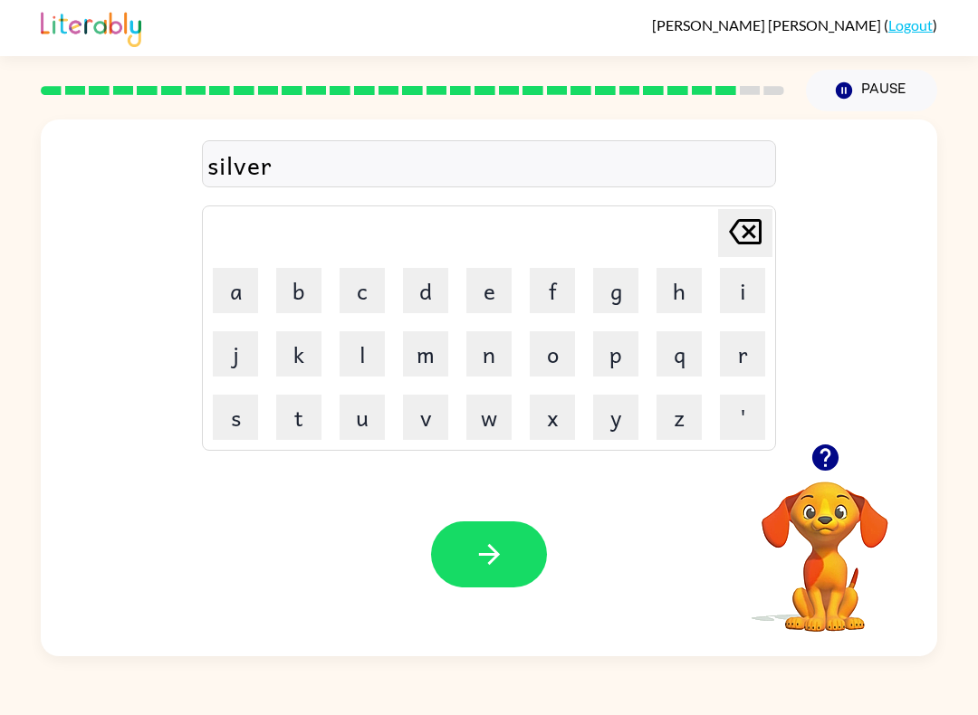
click at [826, 473] on icon "button" at bounding box center [825, 458] width 32 height 32
click at [491, 429] on button "w" at bounding box center [488, 417] width 45 height 45
click at [484, 297] on button "e" at bounding box center [488, 290] width 45 height 45
click at [752, 356] on button "r" at bounding box center [742, 353] width 45 height 45
click at [517, 565] on button "button" at bounding box center [489, 554] width 116 height 66
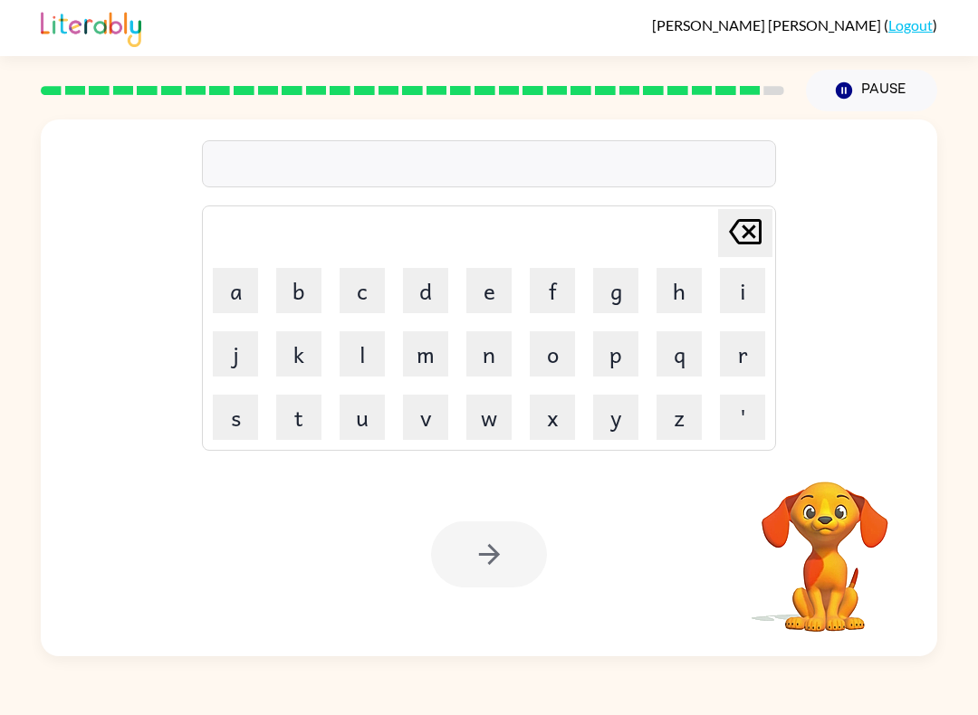
click at [367, 417] on button "u" at bounding box center [361, 417] width 45 height 45
click at [485, 356] on button "n" at bounding box center [488, 353] width 45 height 45
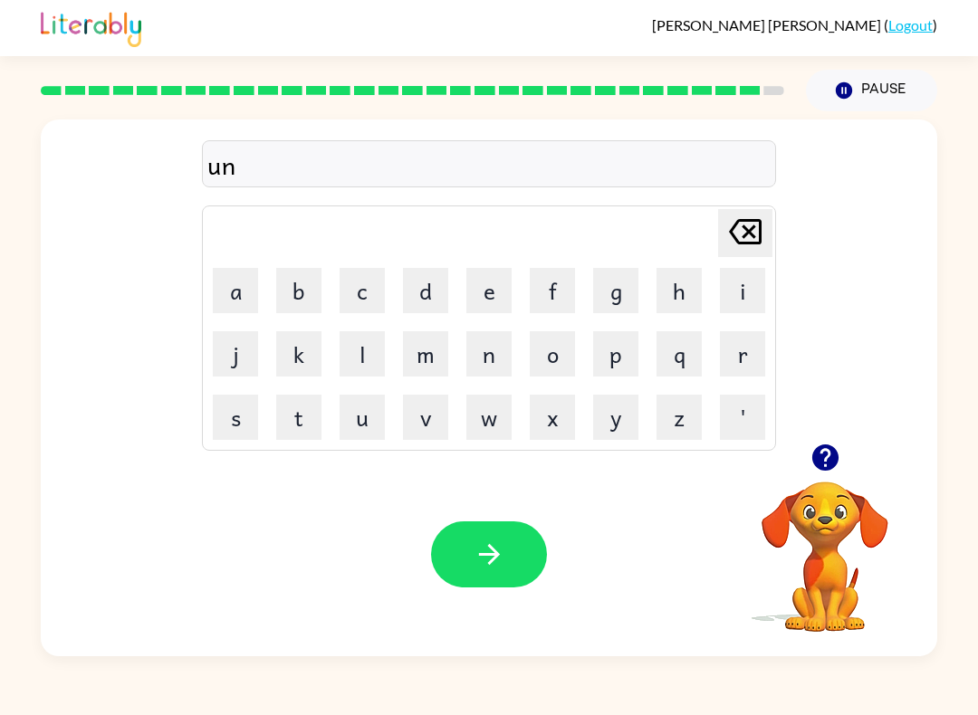
click at [242, 295] on button "a" at bounding box center [235, 290] width 45 height 45
click at [560, 301] on button "f" at bounding box center [552, 290] width 45 height 45
click at [753, 365] on button "r" at bounding box center [742, 353] width 45 height 45
click at [247, 282] on button "a" at bounding box center [235, 290] width 45 height 45
click at [741, 290] on button "i" at bounding box center [742, 290] width 45 height 45
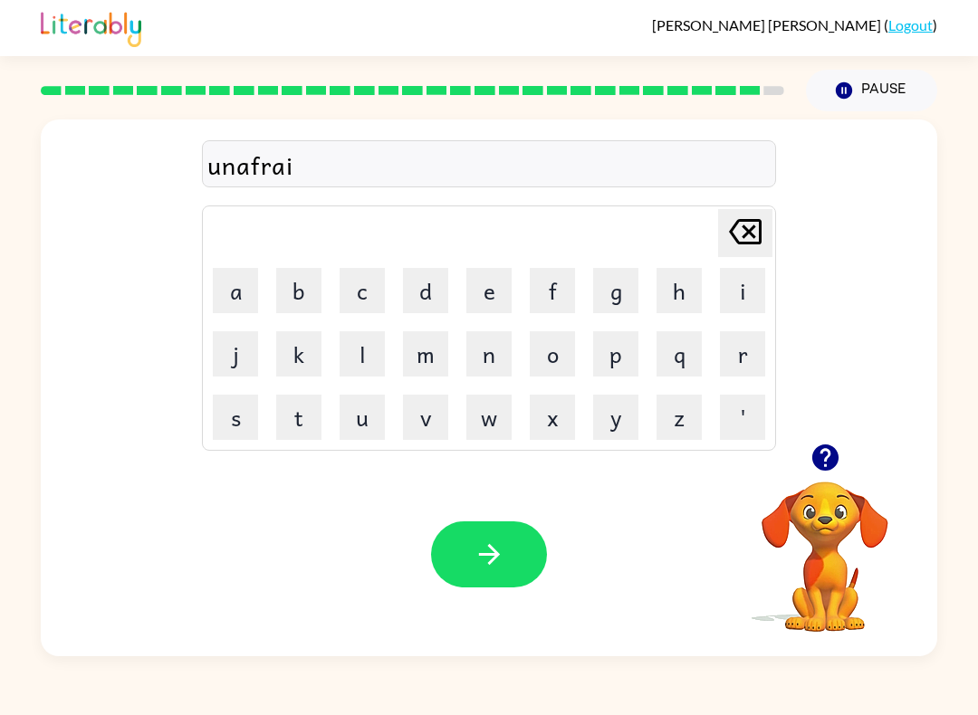
click at [435, 286] on button "d" at bounding box center [425, 290] width 45 height 45
click at [526, 552] on button "button" at bounding box center [489, 554] width 116 height 66
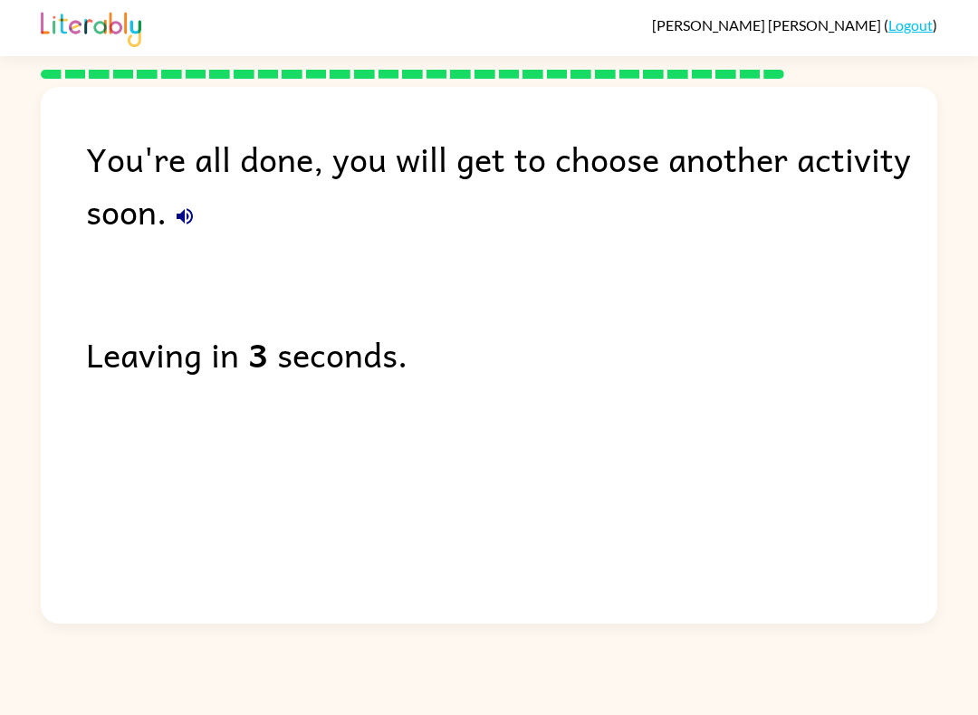
click at [972, 199] on div "You're all done, you will get to choose another activity soon. Leaving in 3 sec…" at bounding box center [489, 351] width 978 height 545
